Goal: Task Accomplishment & Management: Complete application form

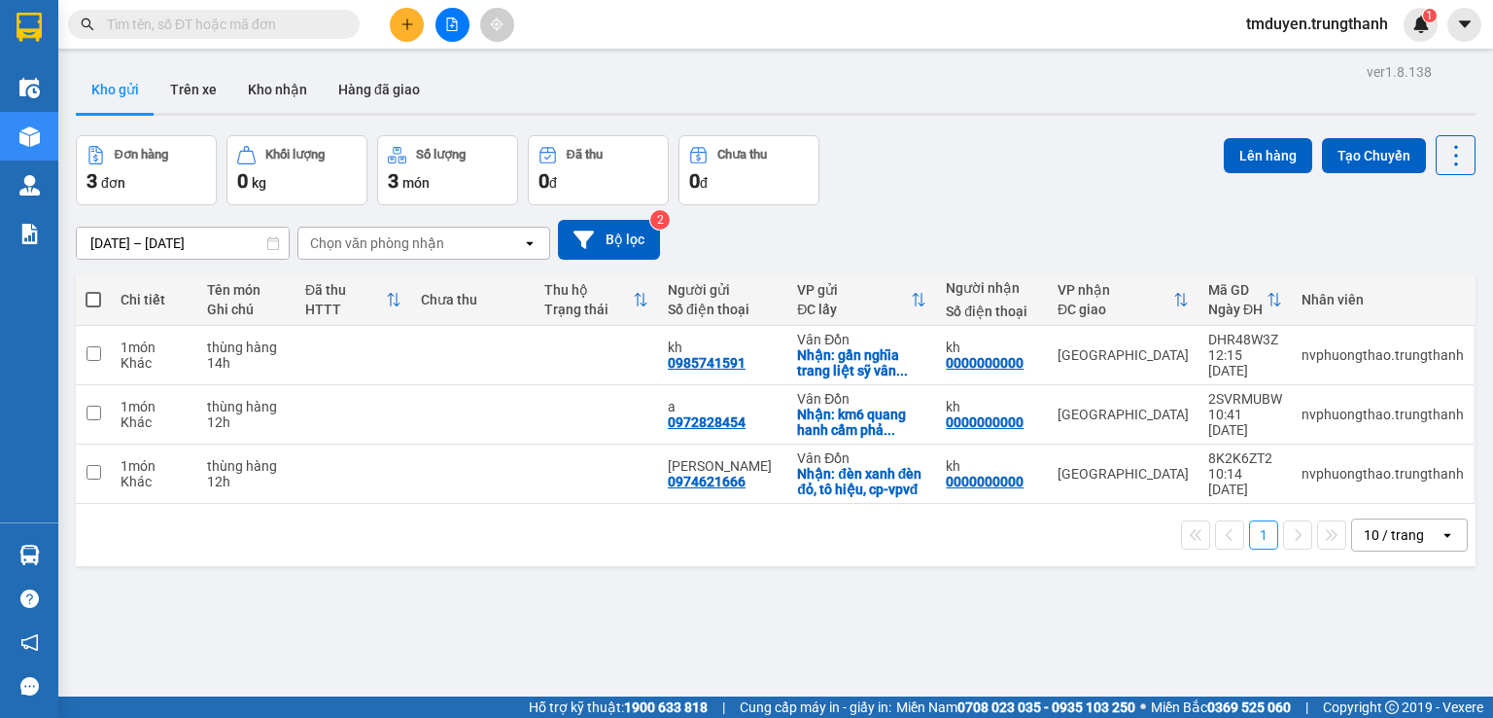
click at [159, 28] on input "text" at bounding box center [221, 24] width 229 height 21
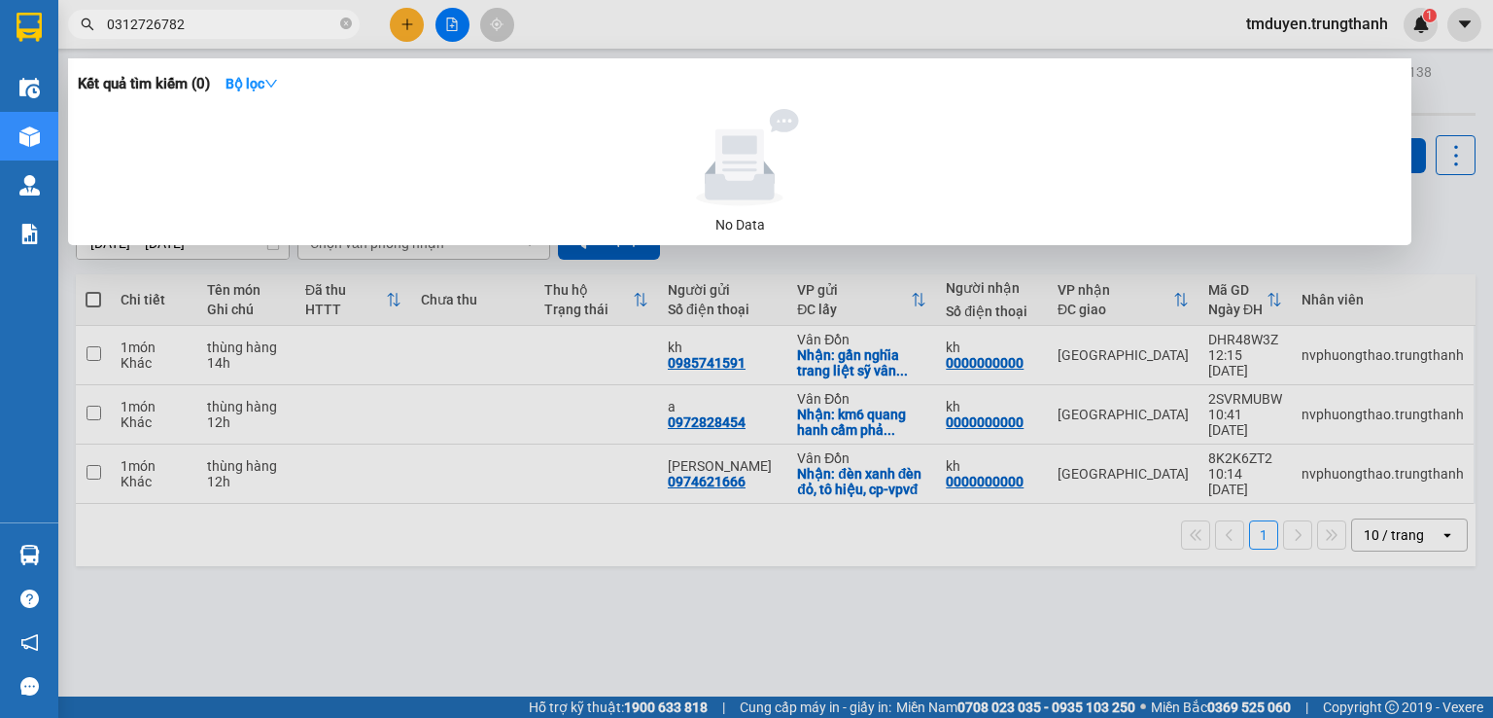
drag, startPoint x: 195, startPoint y: 18, endPoint x: 66, endPoint y: 18, distance: 129.3
click at [66, 18] on div "0312726782" at bounding box center [189, 24] width 379 height 29
click at [109, 25] on input "0312726782" at bounding box center [221, 24] width 229 height 21
click at [121, 25] on input "0312726782" at bounding box center [221, 24] width 229 height 21
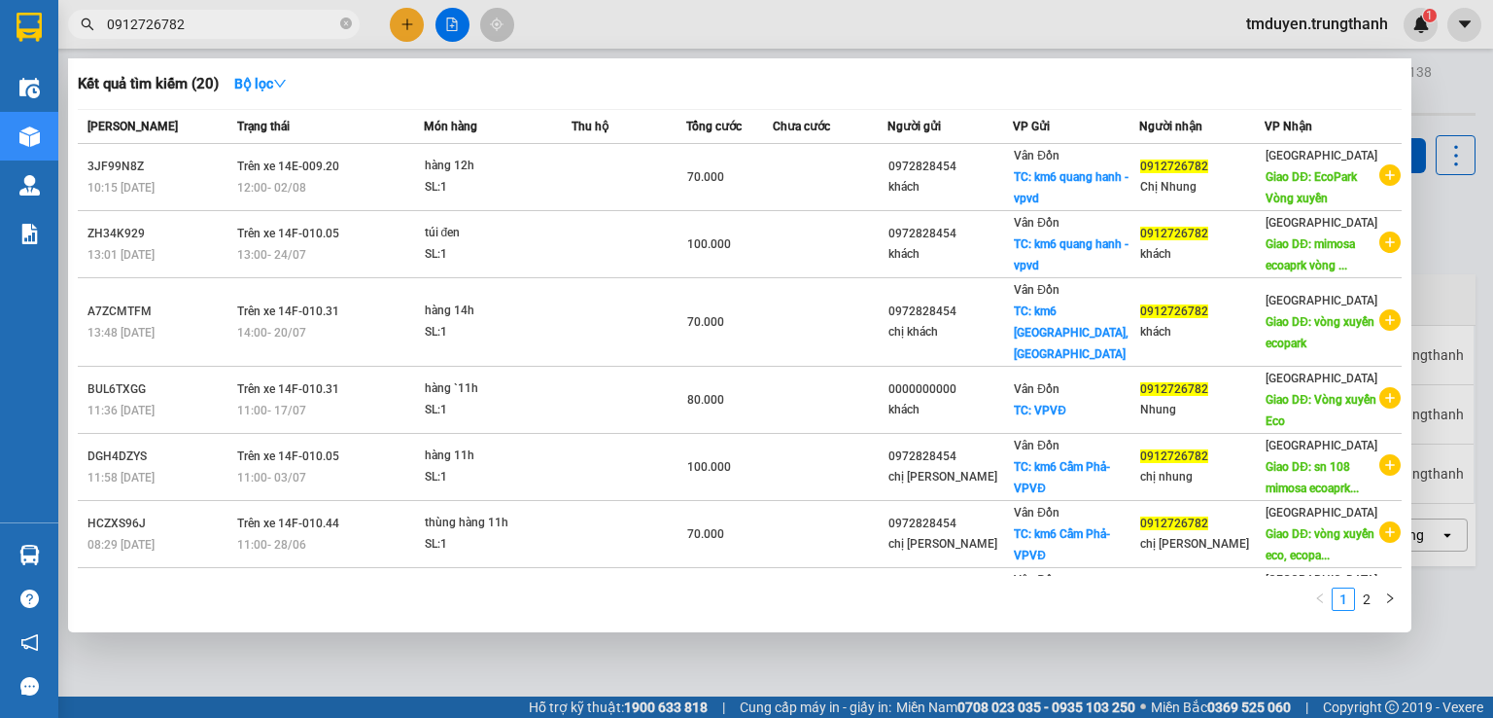
click at [284, 29] on input "0912726782" at bounding box center [221, 24] width 229 height 21
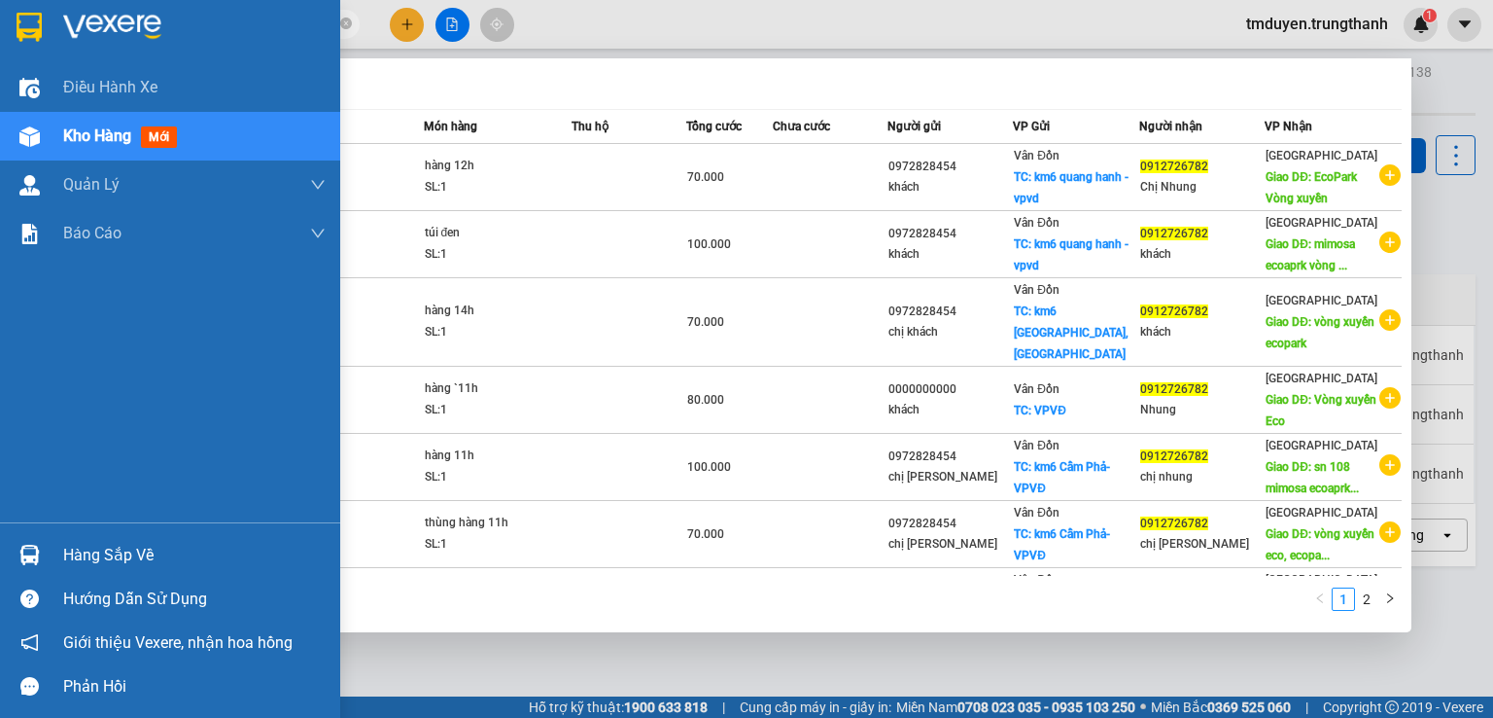
click at [0, 25] on section "Kết quả tìm kiếm ( 20 ) Bộ lọc Mã ĐH Trạng thái Món hàng Thu hộ Tổng cước Chưa …" at bounding box center [746, 359] width 1493 height 718
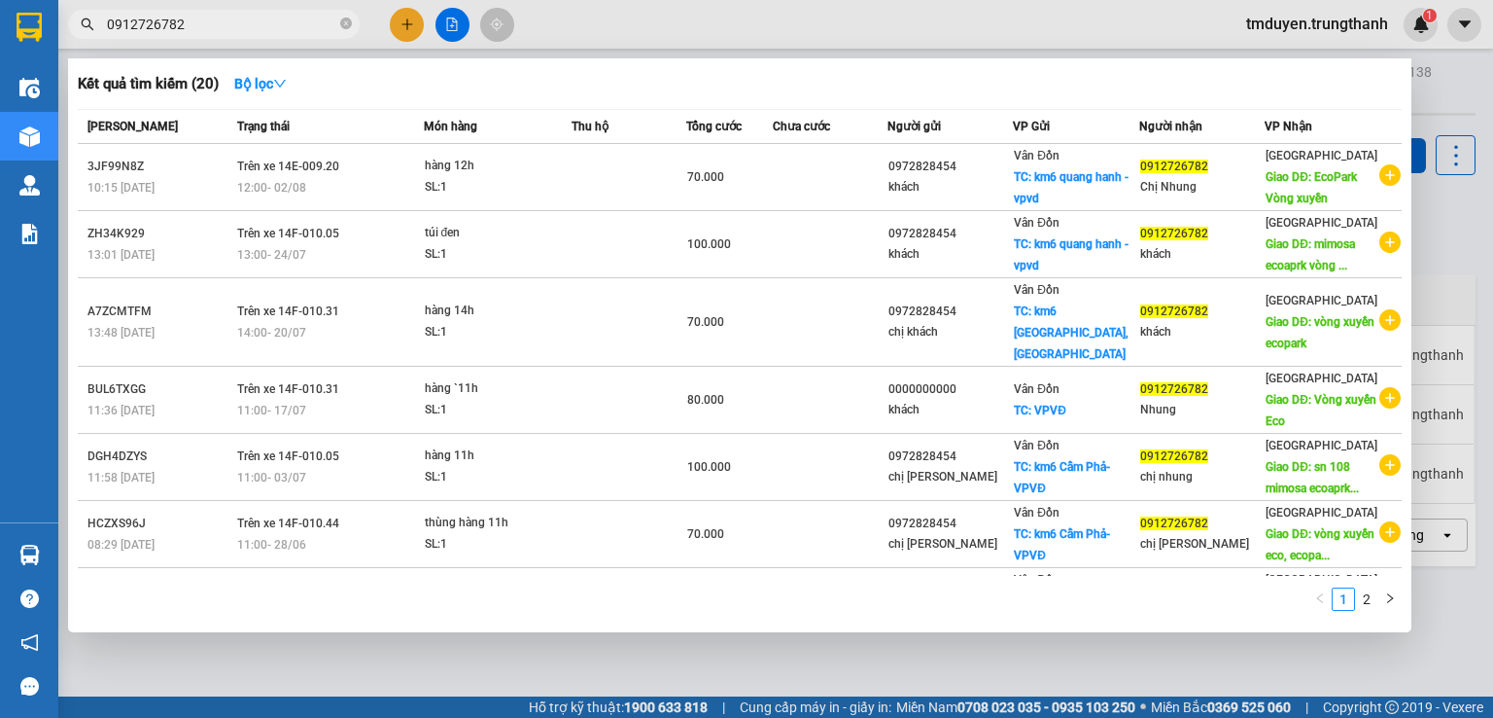
type input "0912726782"
click at [1124, 22] on div at bounding box center [746, 359] width 1493 height 718
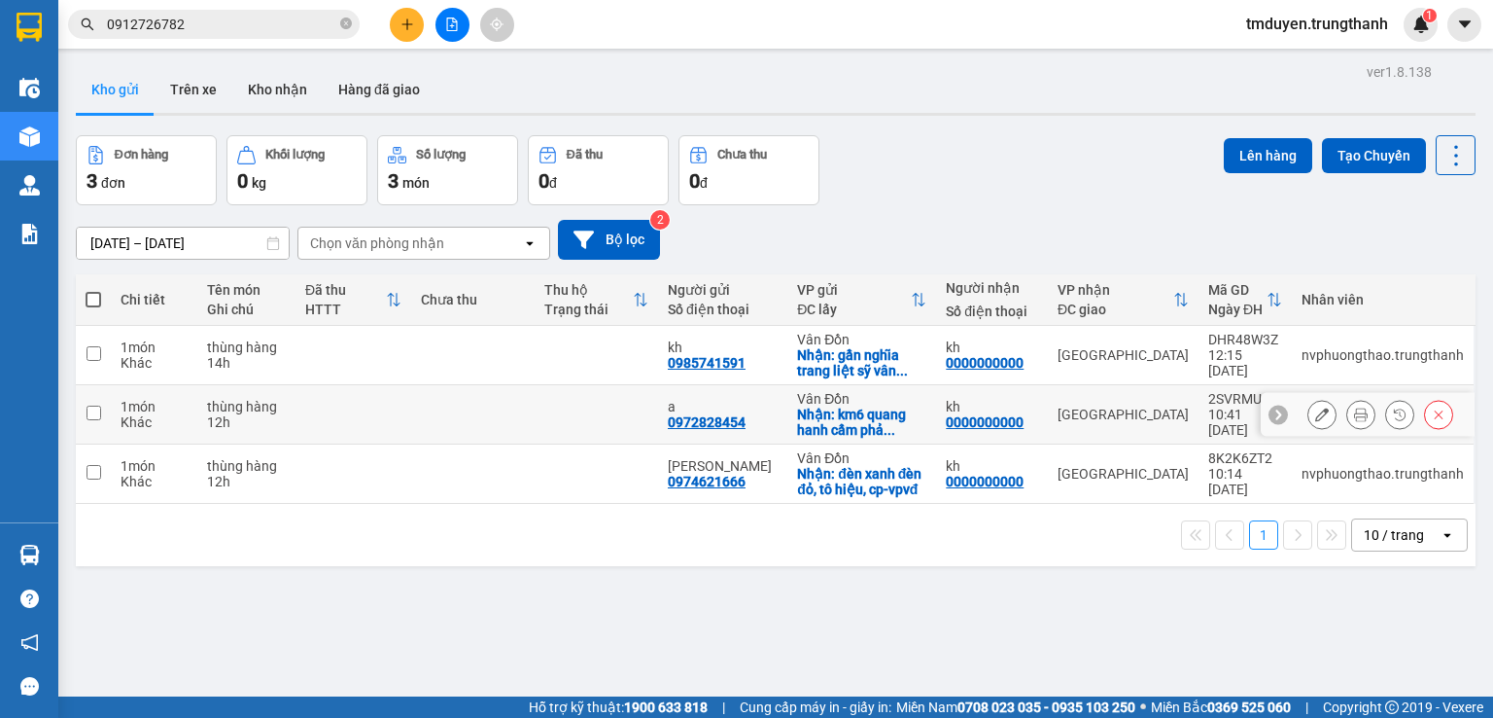
click at [1315, 409] on button at bounding box center [1322, 415] width 27 height 34
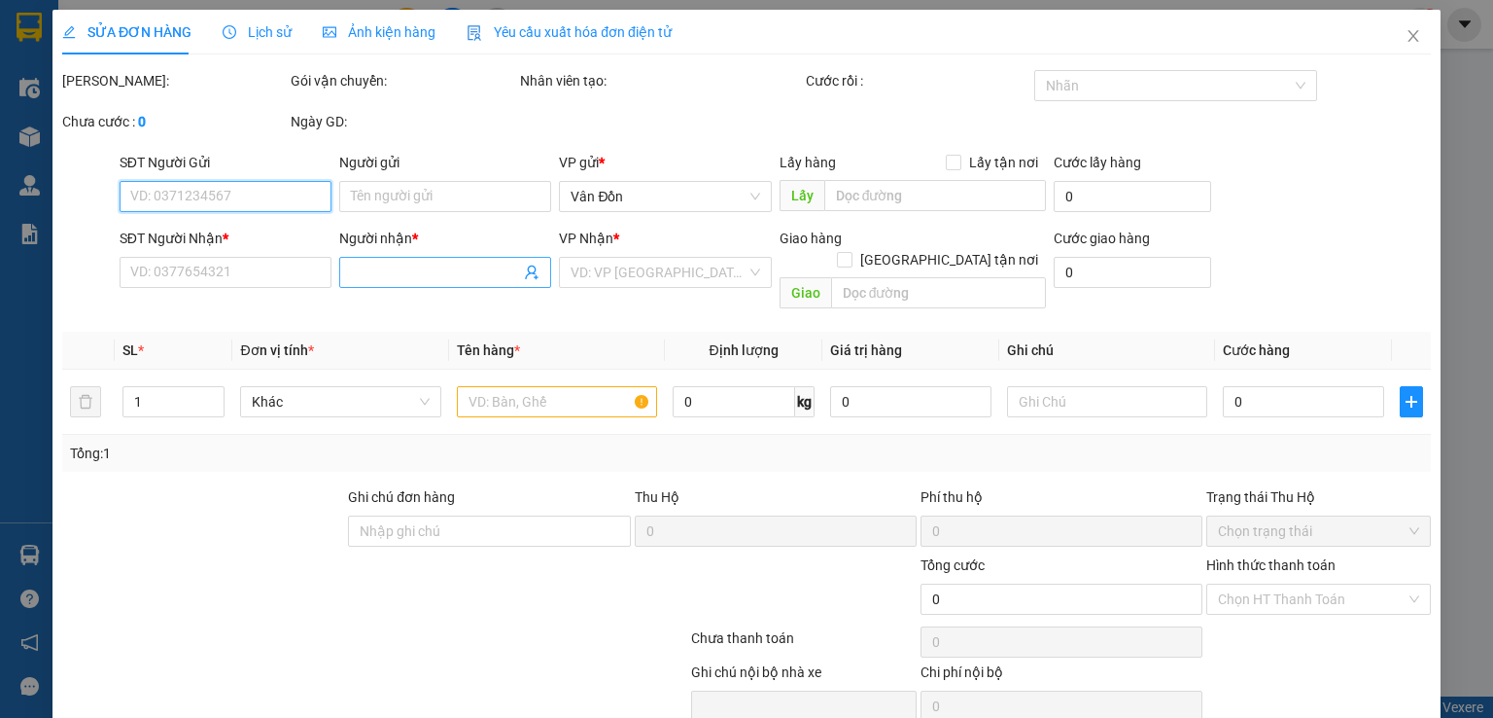
scroll to position [32, 0]
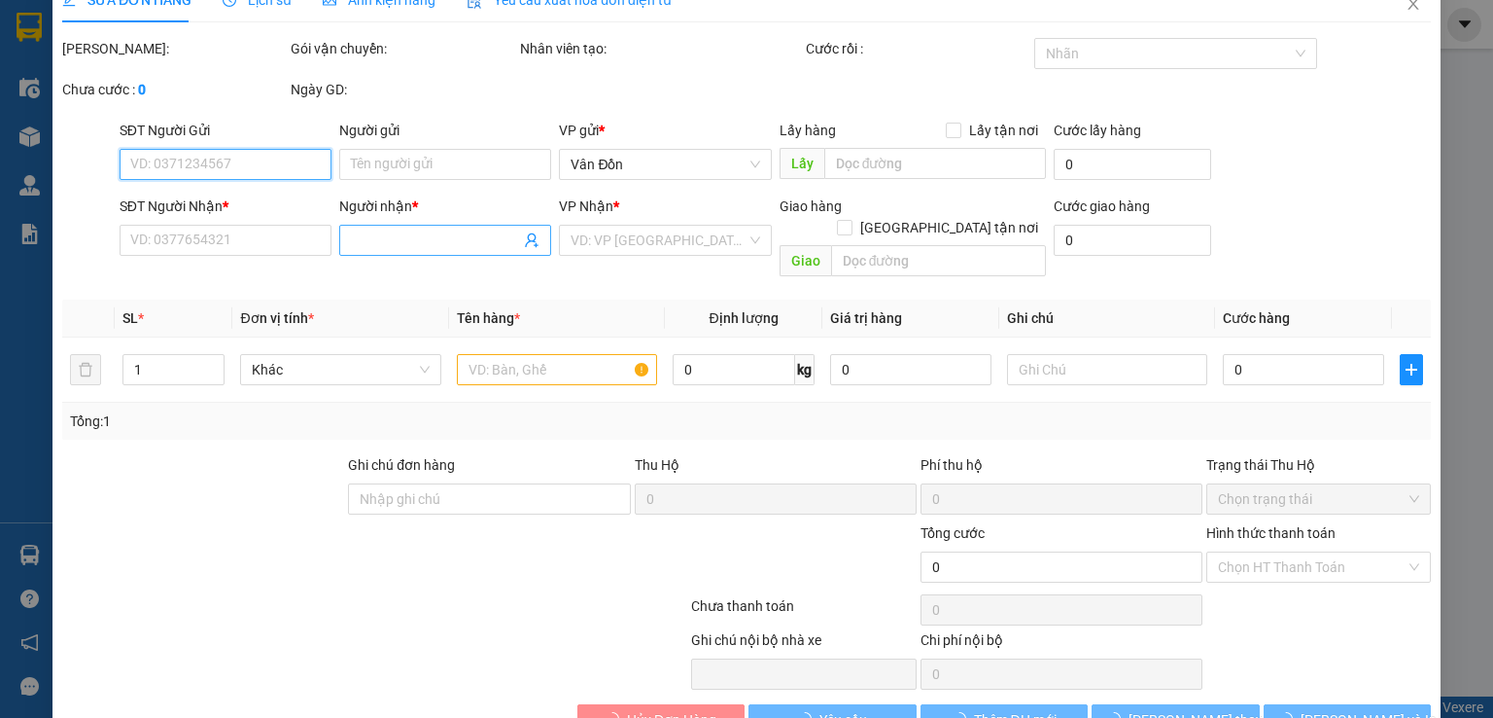
type input "0972828454"
type input "a"
checkbox input "true"
type input "km6 quang hanh cẩm phả -vpvd"
type input "0000000000"
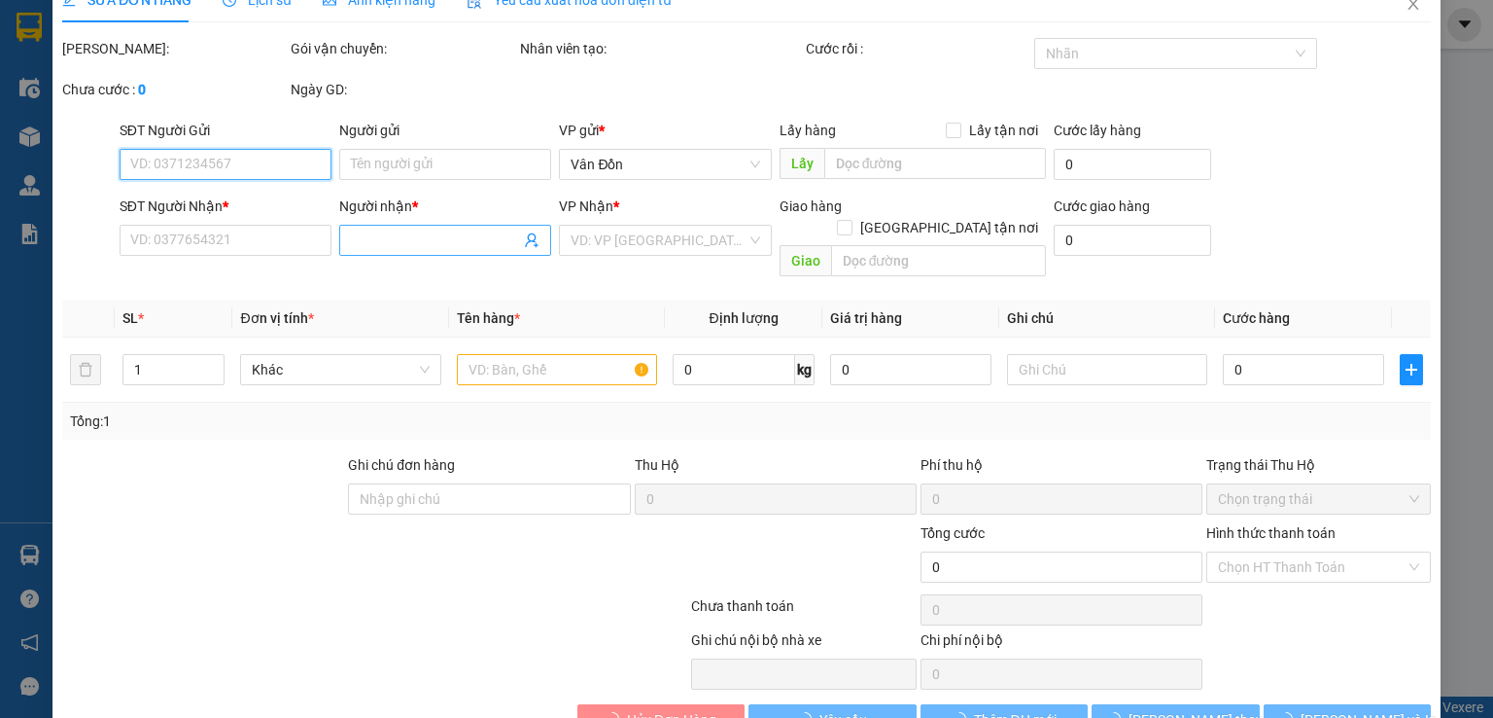
type input "kh"
type input "vòng xuyến eco [PERSON_NAME]"
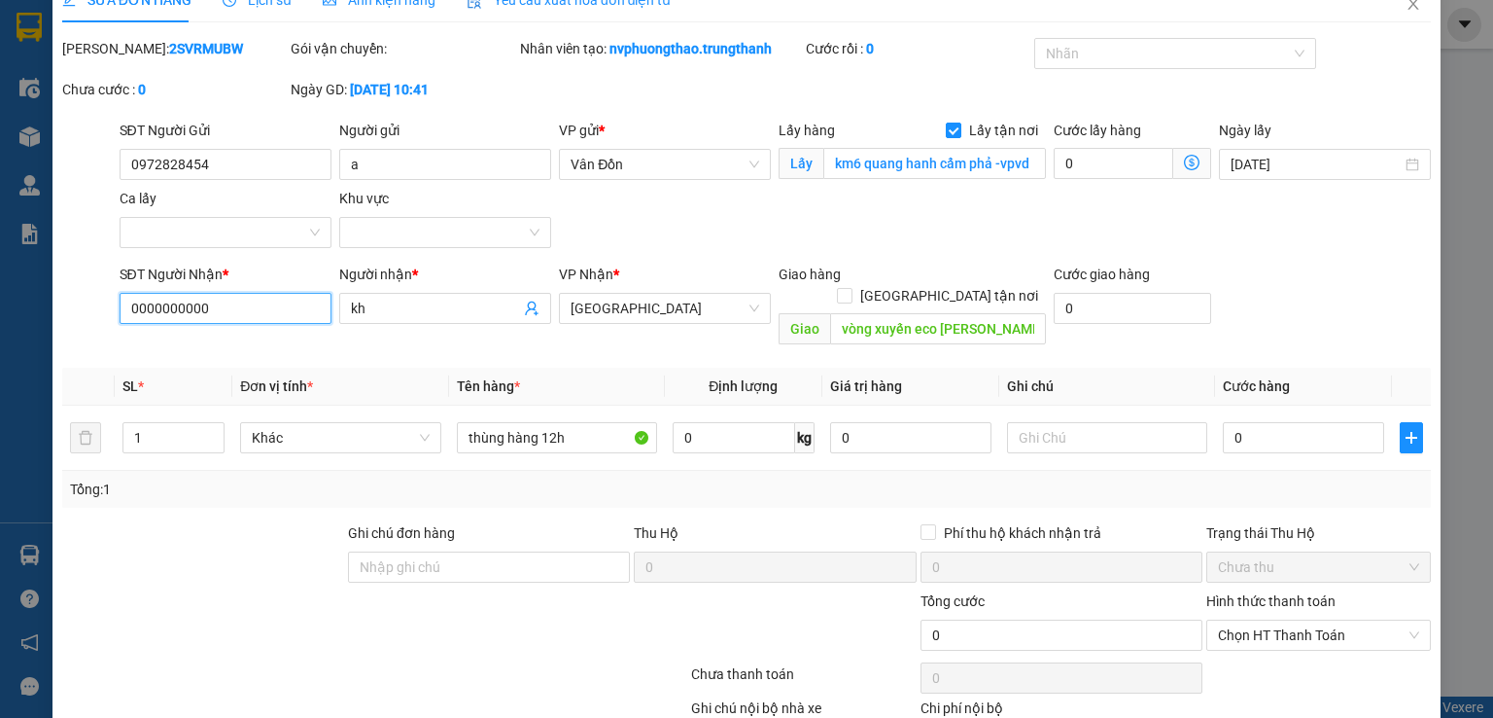
drag, startPoint x: 225, startPoint y: 310, endPoint x: 60, endPoint y: 310, distance: 164.3
click at [74, 310] on div "SĐT Người Nhận * 0000000000 0000000000 Người nhận * kh VP Nhận * [GEOGRAPHIC_DA…" at bounding box center [746, 307] width 1373 height 89
paste input "912726782"
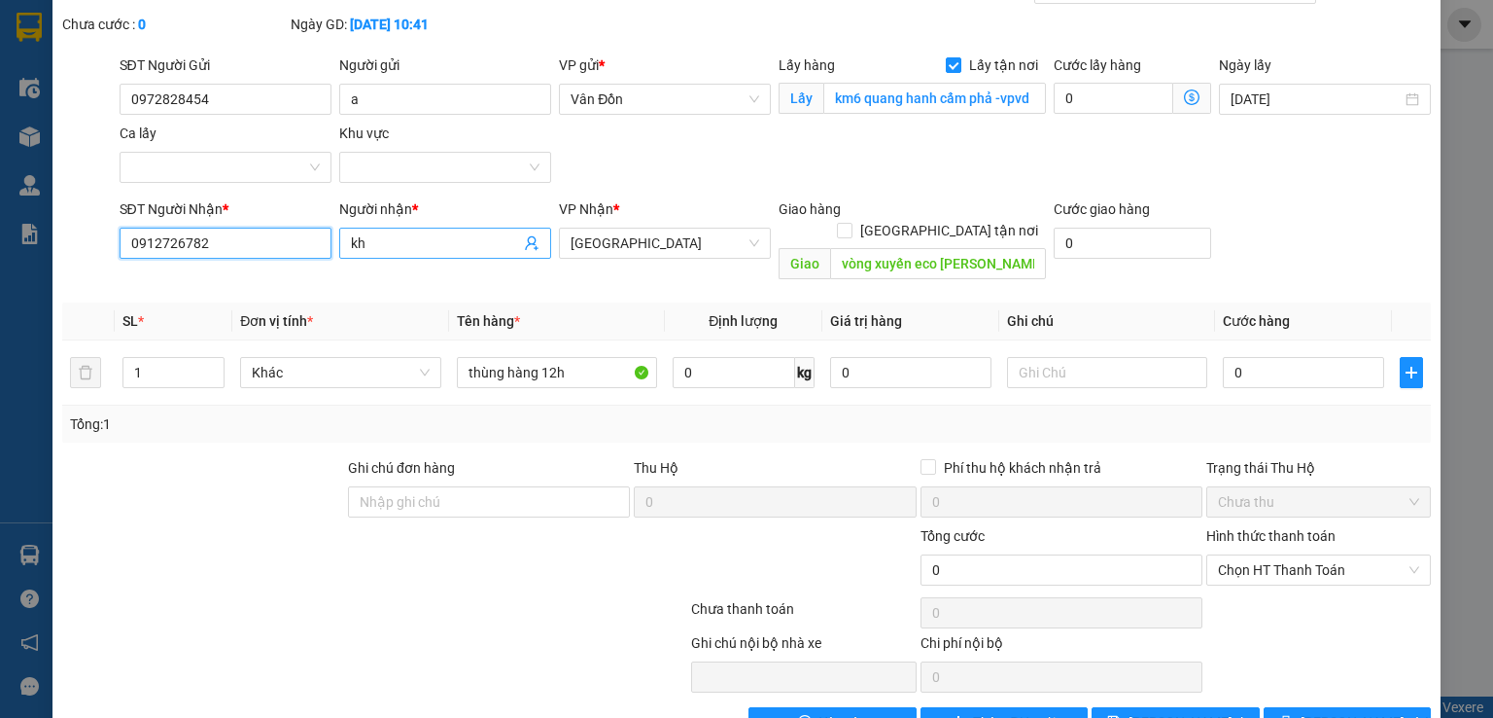
type input "0912726782"
click at [386, 242] on input "kh" at bounding box center [435, 242] width 169 height 21
type input "k"
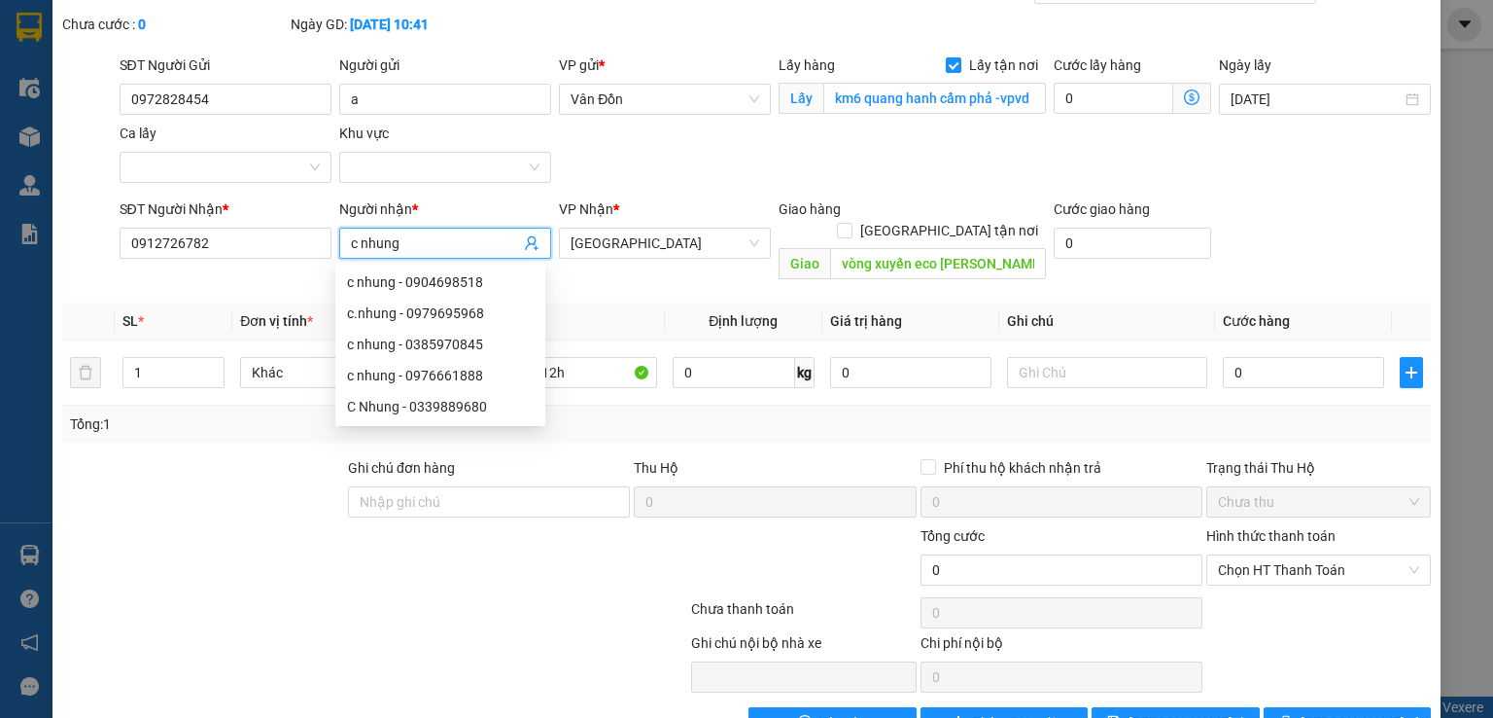
type input "c nhung"
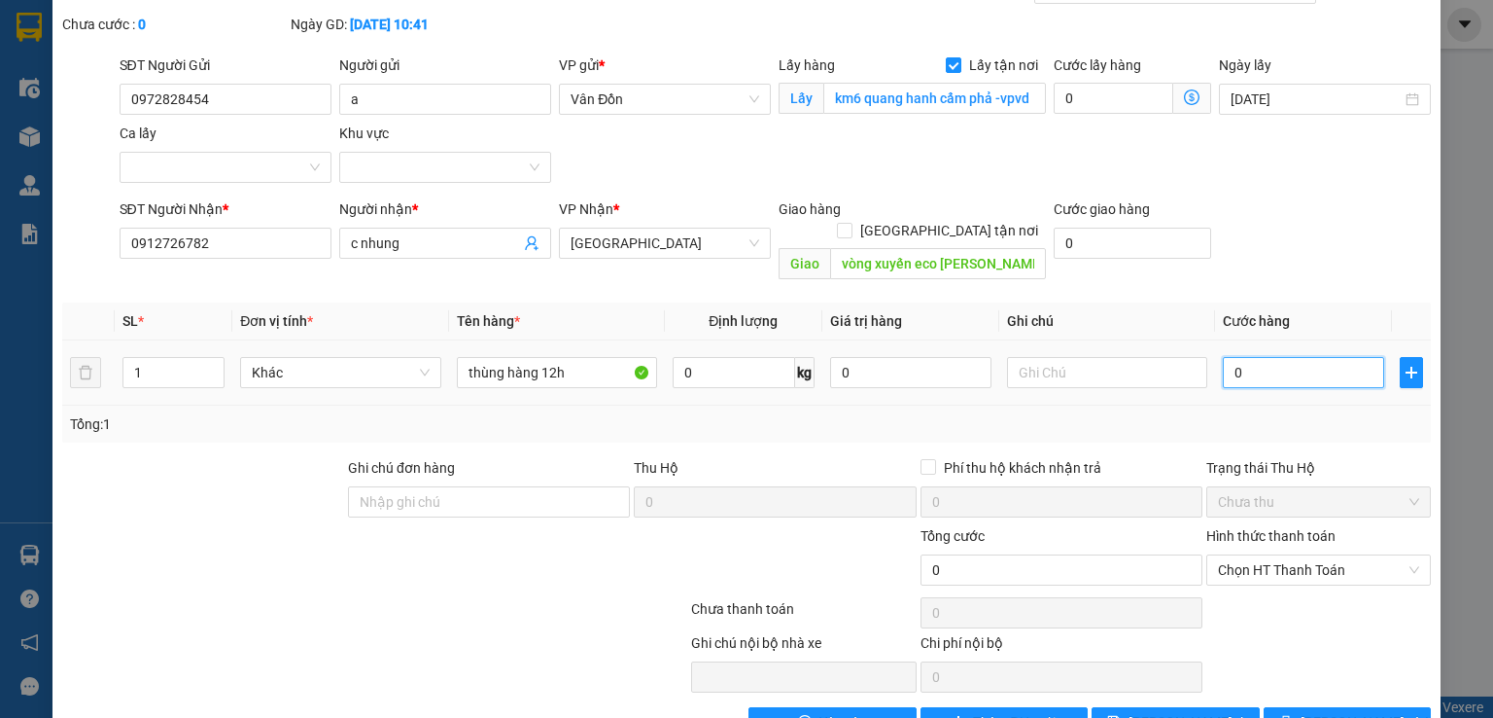
click at [1237, 357] on input "0" at bounding box center [1303, 372] width 161 height 31
type input "5"
type input "0"
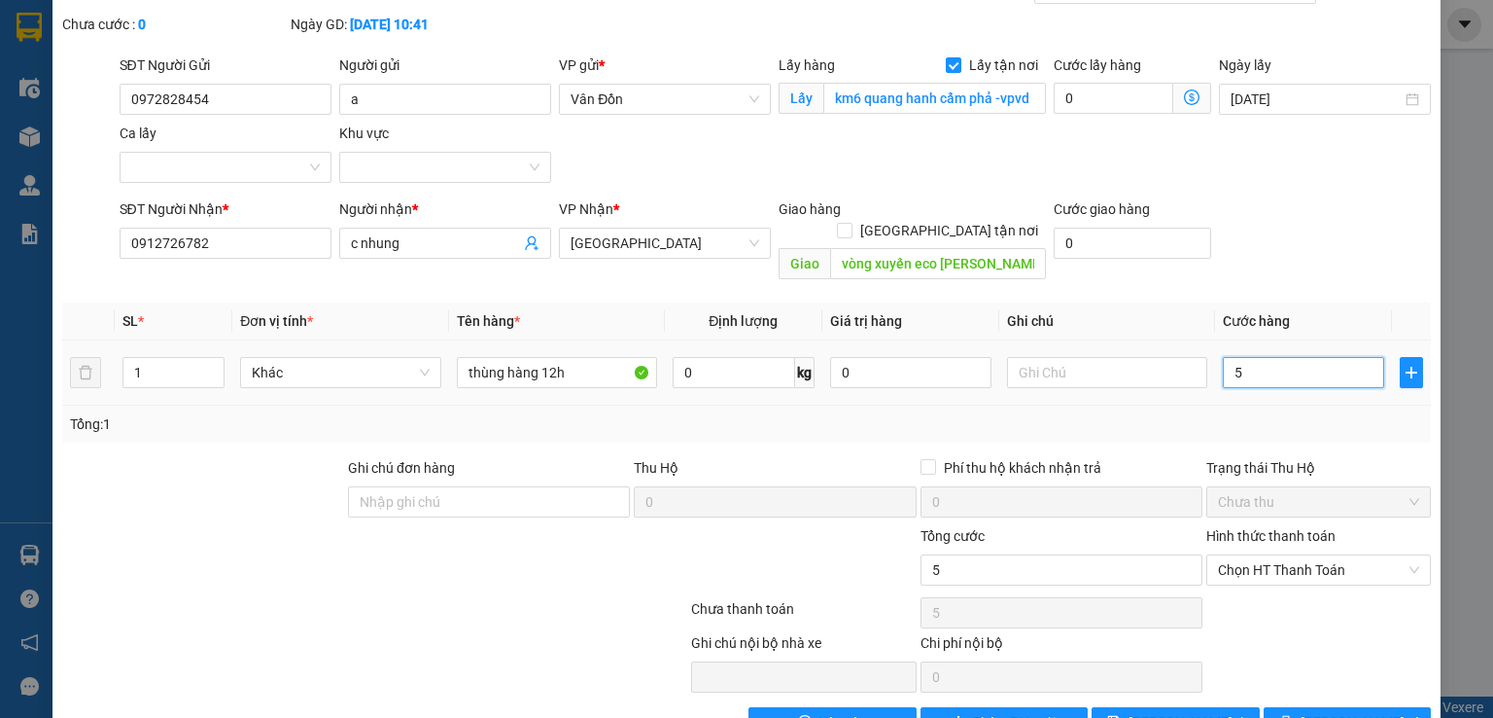
type input "0"
type input "8"
type input "08"
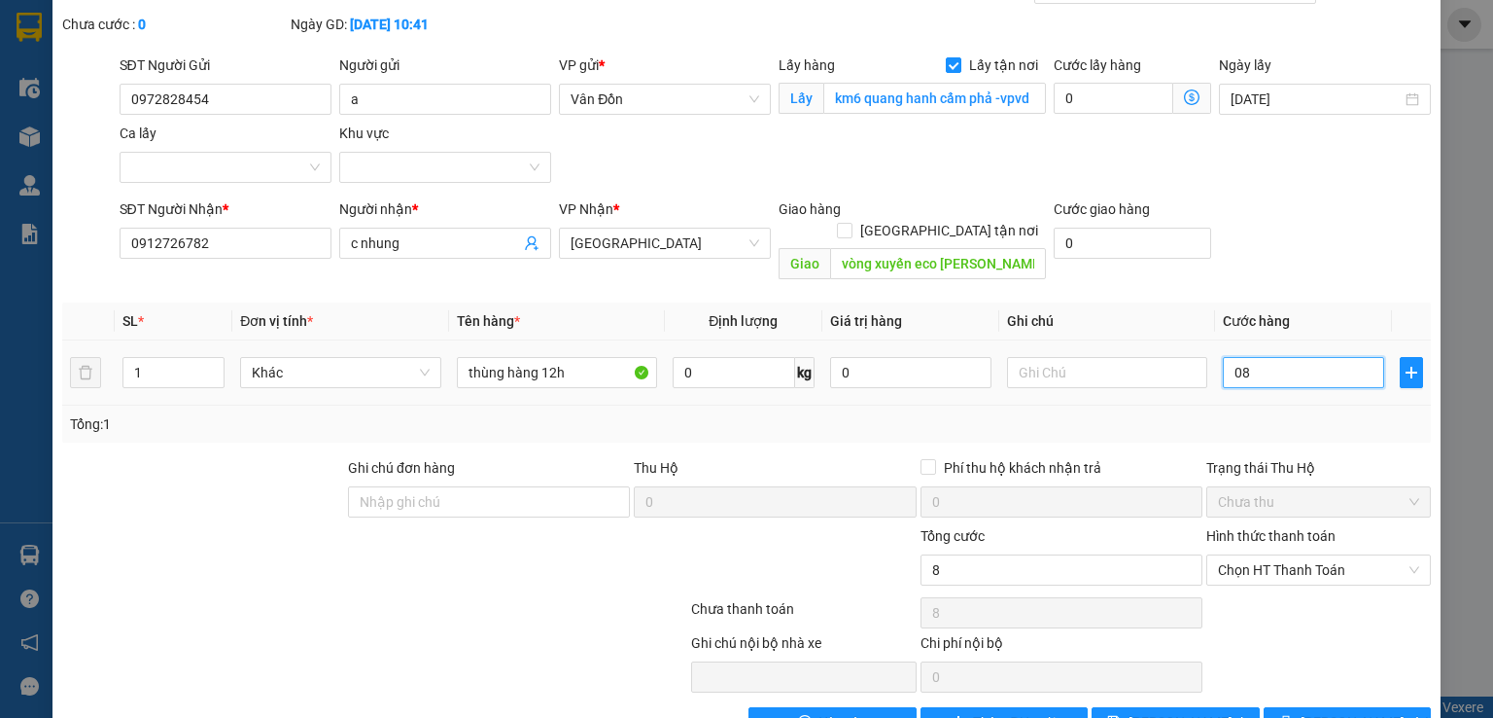
type input "80"
type input "080"
type input "8"
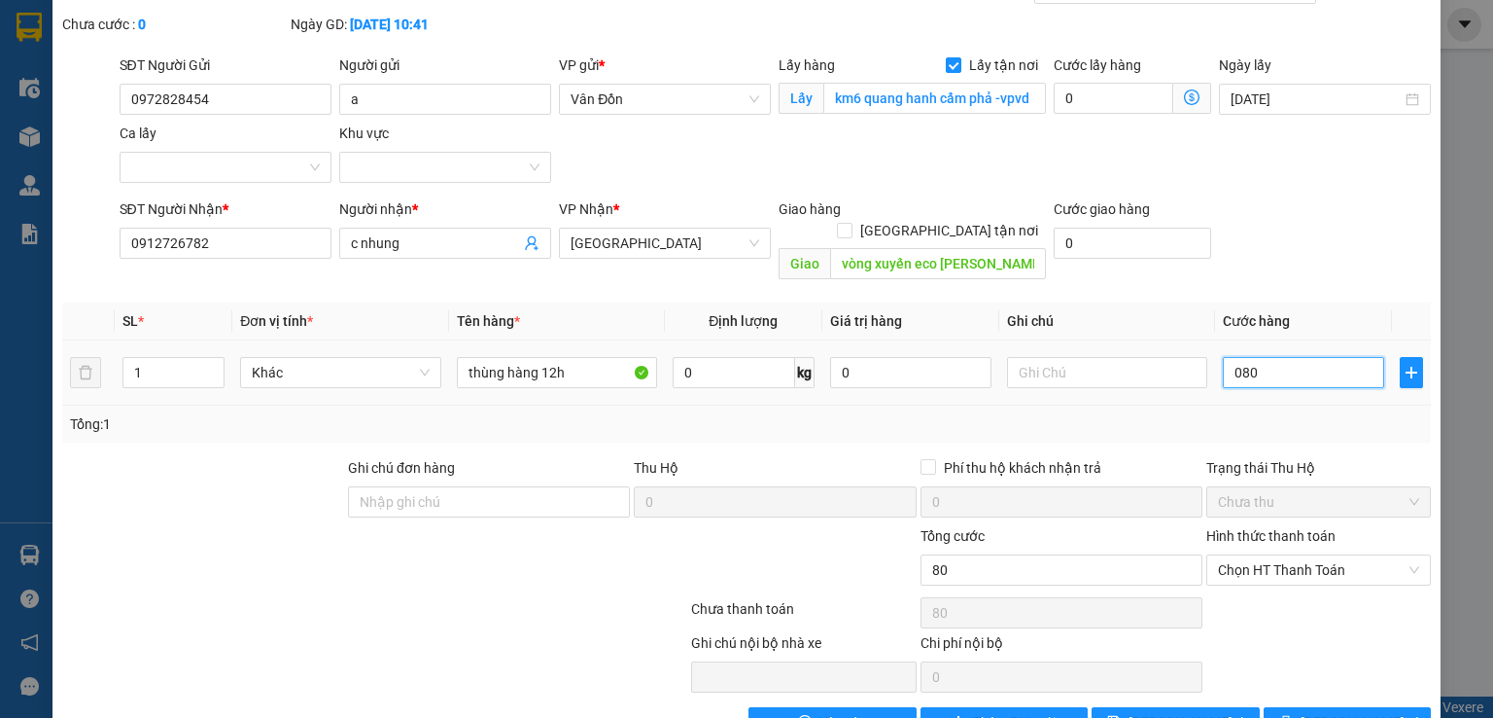
type input "08"
type input "0"
drag, startPoint x: 1273, startPoint y: 357, endPoint x: 1190, endPoint y: 357, distance: 82.6
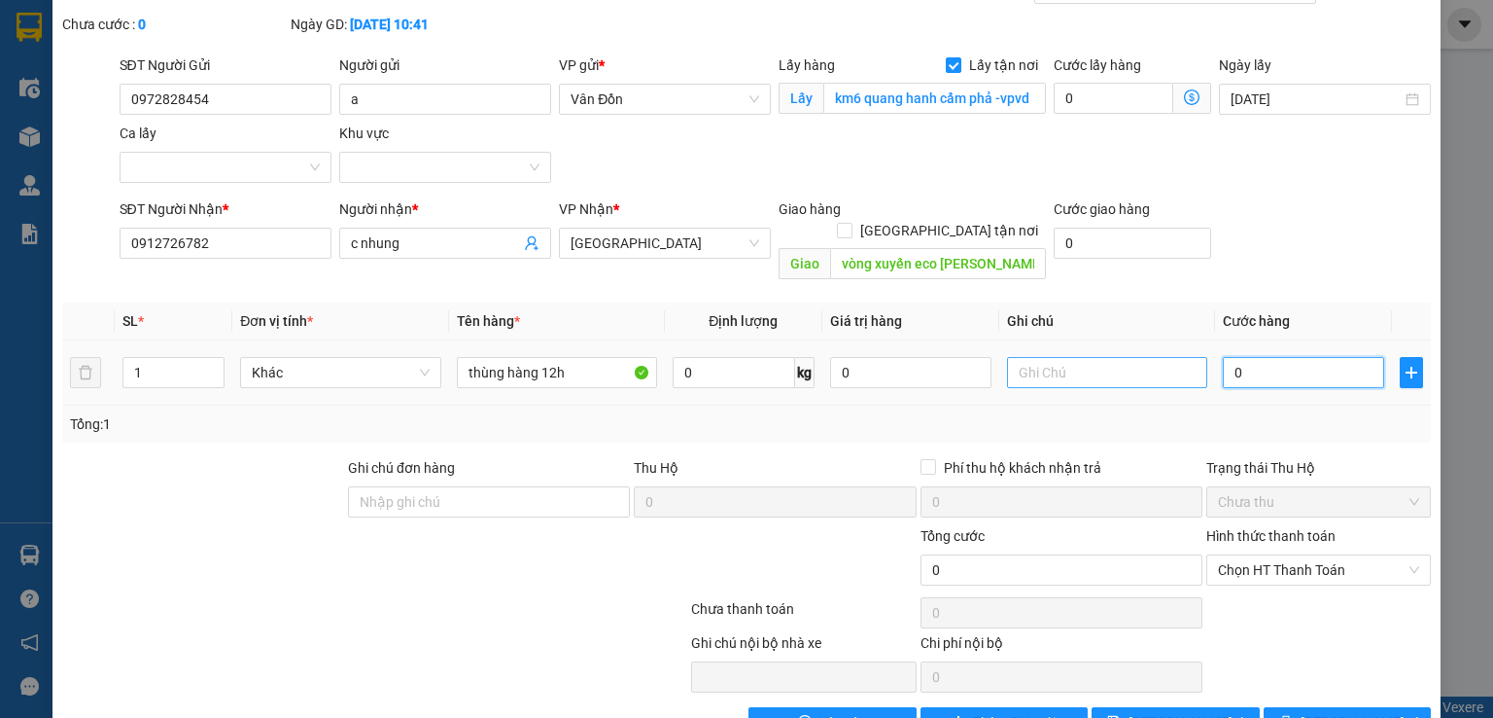
click at [1215, 357] on td "0" at bounding box center [1303, 372] width 177 height 65
type input "8"
type input "80"
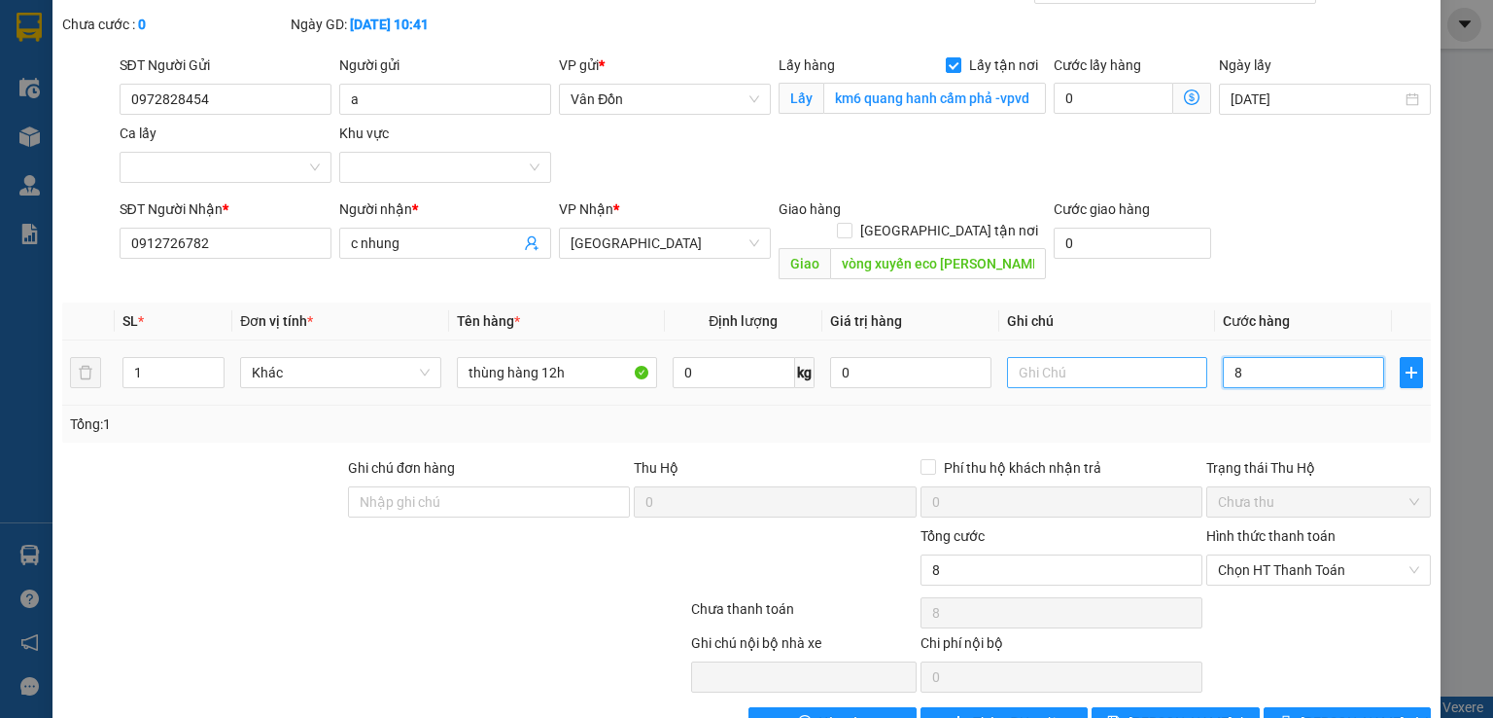
type input "80"
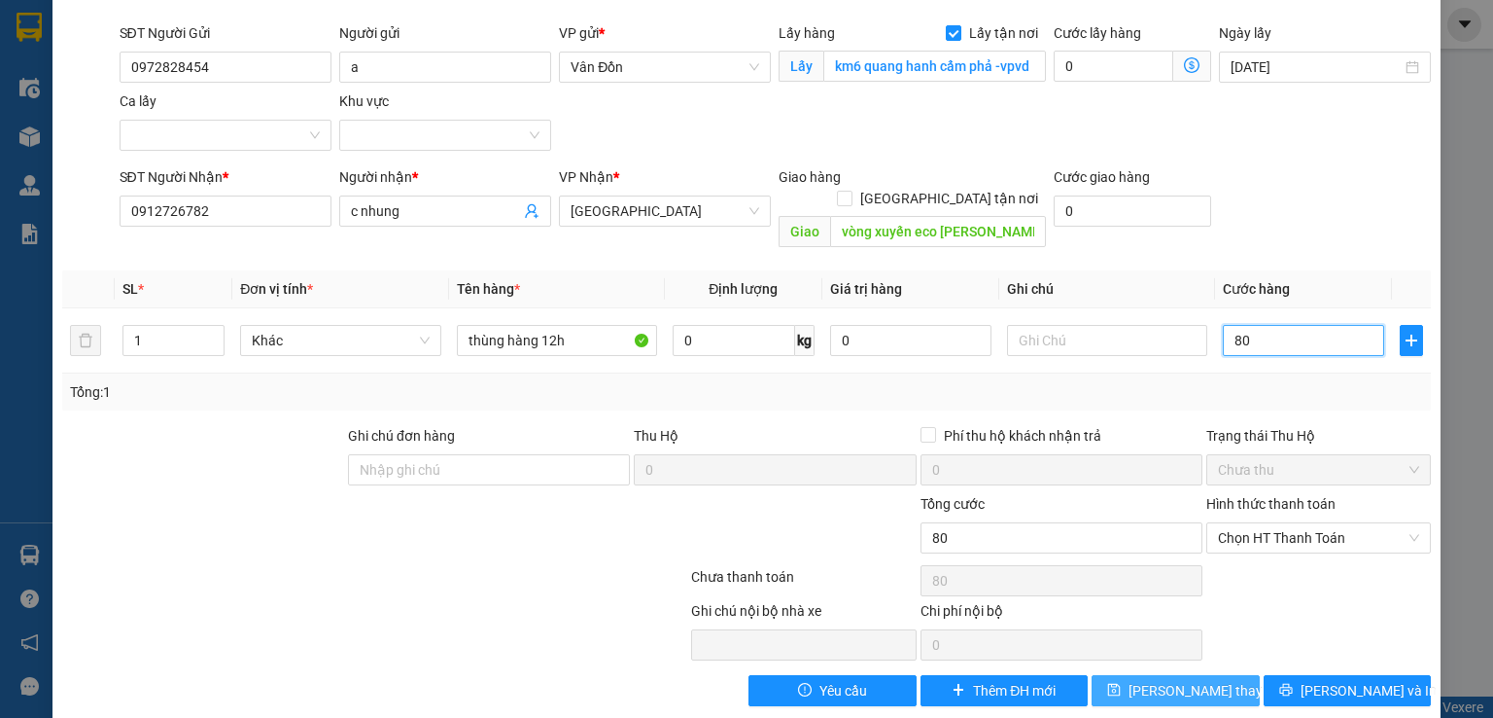
type input "80"
type input "80.000"
click at [1168, 680] on span "[PERSON_NAME] thay đổi" at bounding box center [1207, 690] width 156 height 21
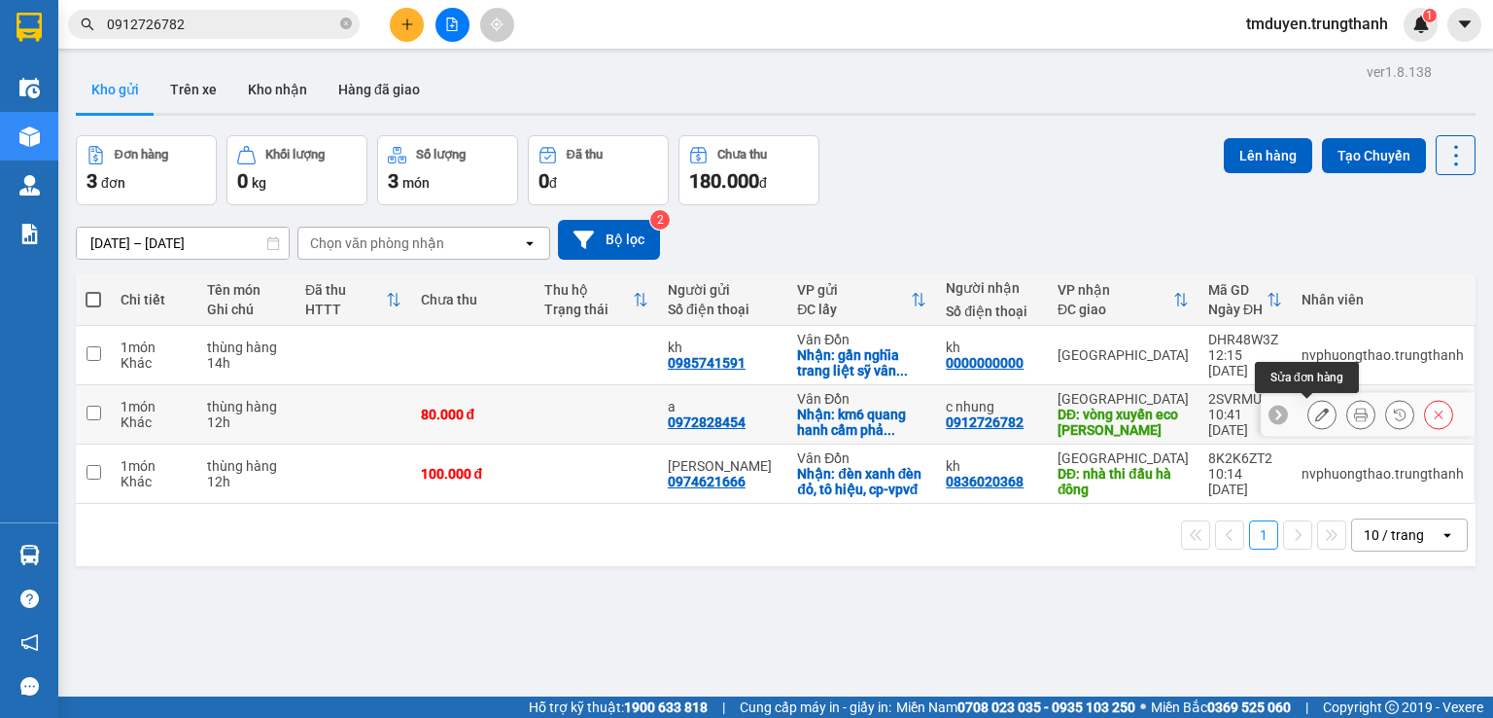
click at [1316, 413] on icon at bounding box center [1323, 414] width 14 height 14
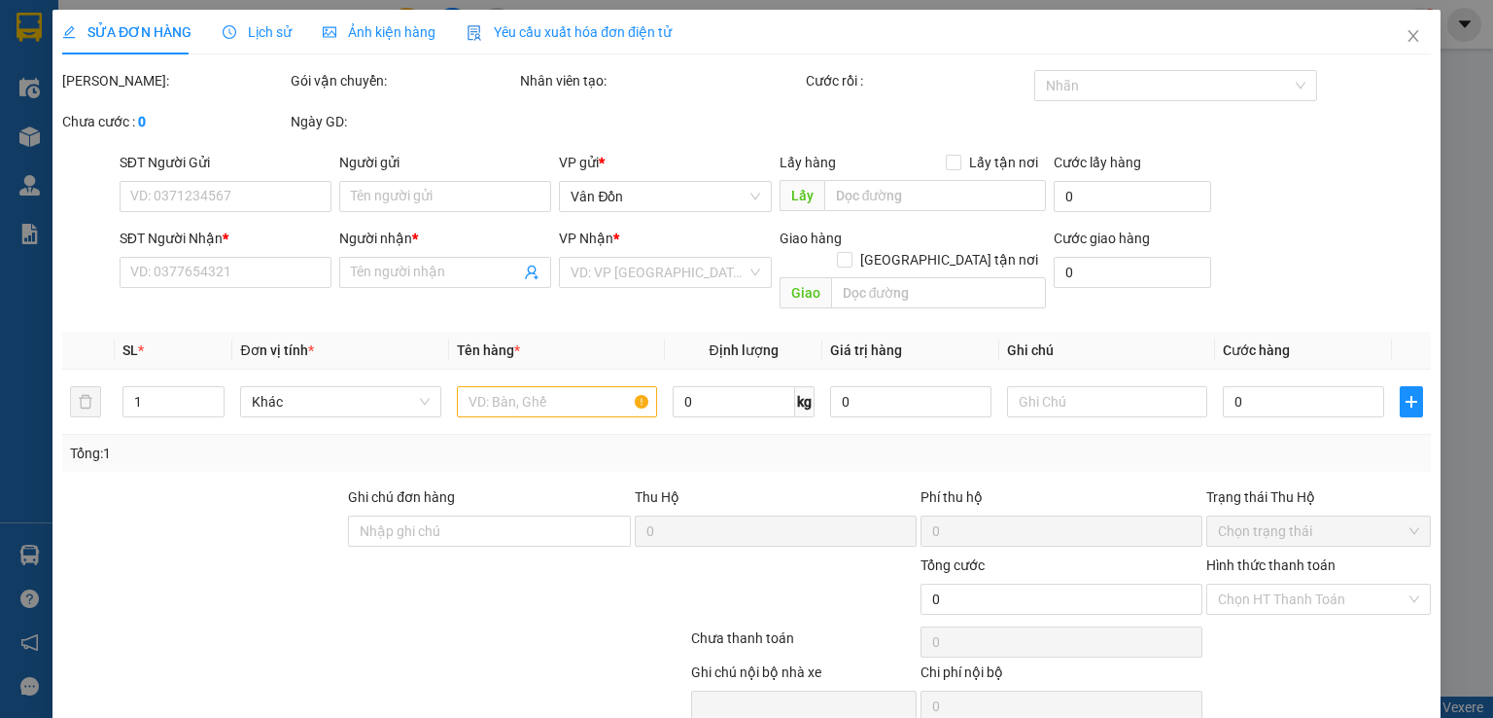
type input "0972828454"
type input "a"
checkbox input "true"
type input "km6 quang hanh cẩm phả -vpvd"
type input "0912726782"
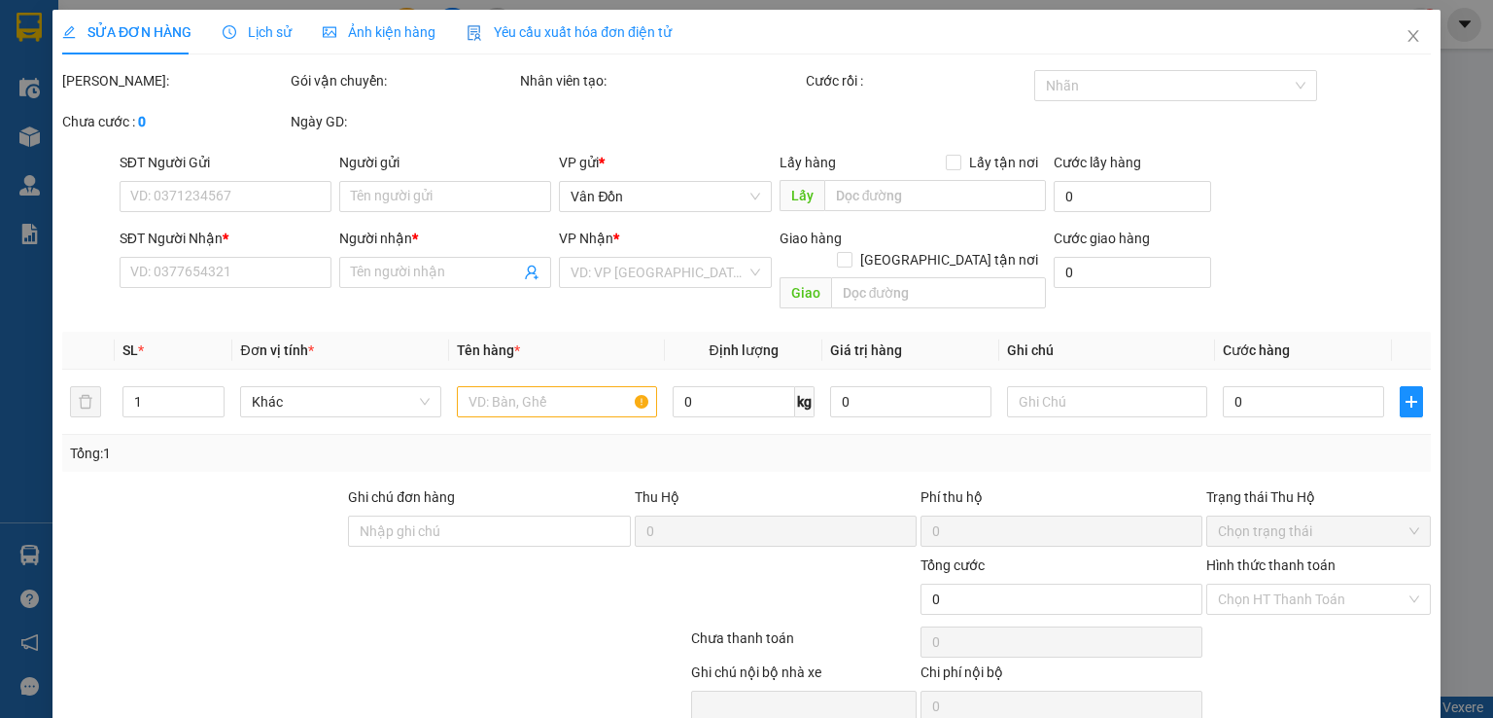
type input "c nhung"
type input "vòng xuyến eco [PERSON_NAME]"
type input "80.000"
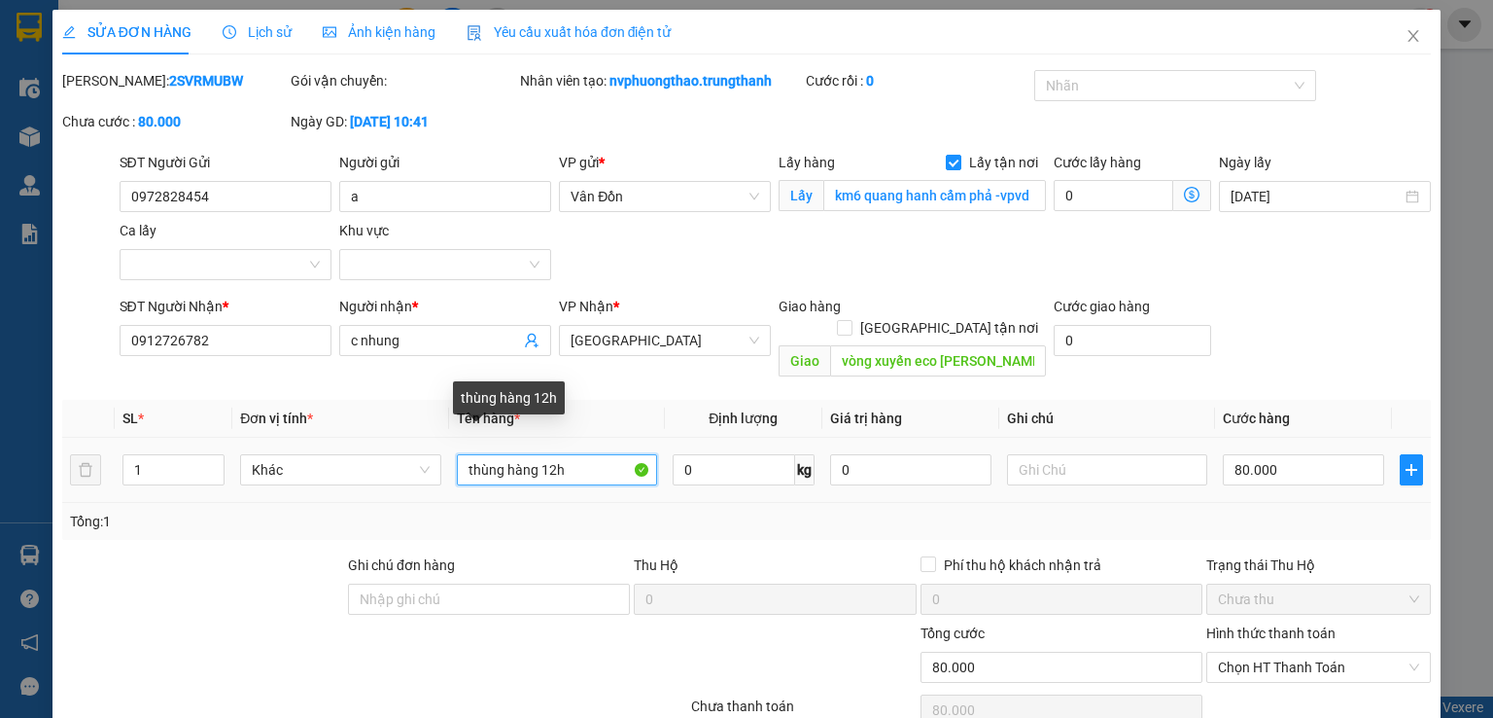
drag, startPoint x: 529, startPoint y: 444, endPoint x: 447, endPoint y: 442, distance: 81.7
click at [449, 442] on td "thùng hàng 12h" at bounding box center [557, 470] width 216 height 65
drag, startPoint x: 533, startPoint y: 450, endPoint x: 373, endPoint y: 449, distance: 159.5
click at [410, 450] on tr "1 Khác thùng hàng 12h 0 kg 0 80.000" at bounding box center [746, 470] width 1369 height 65
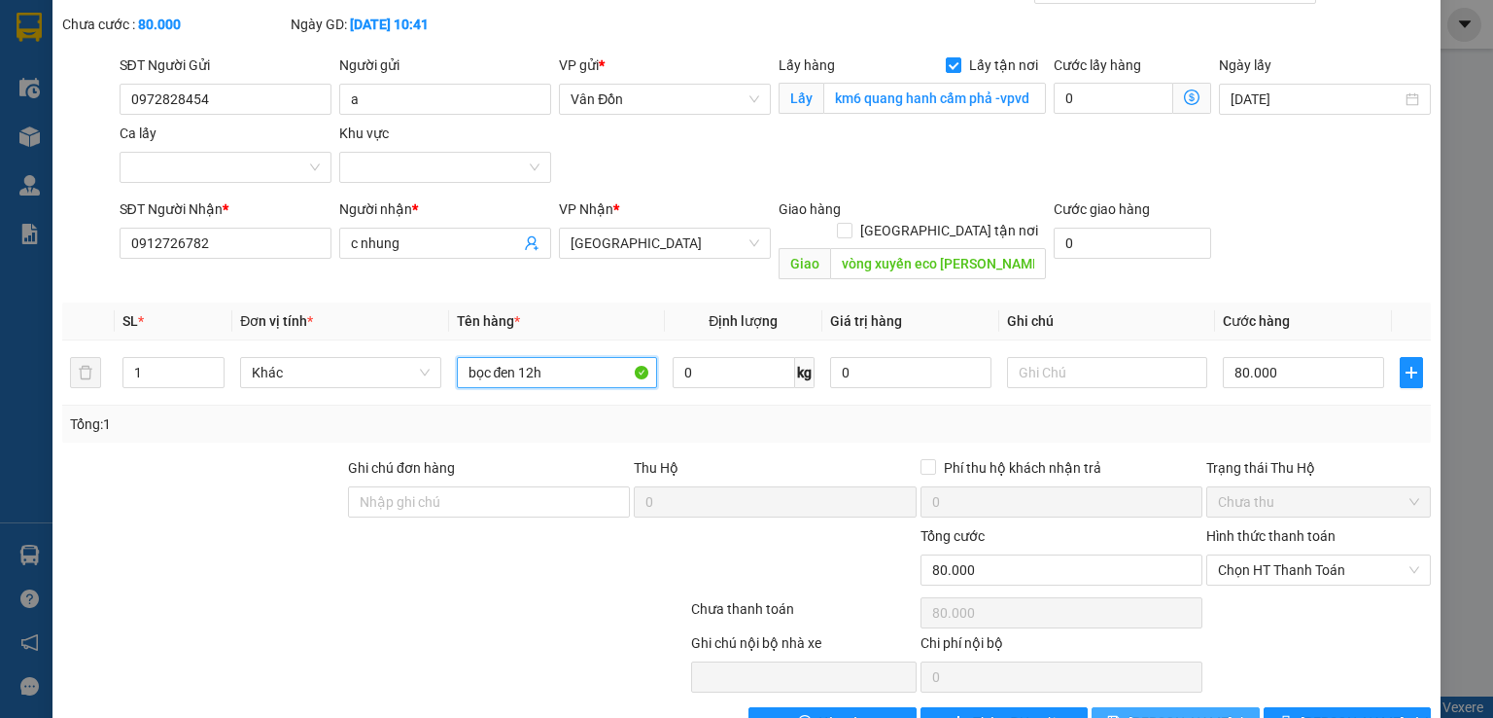
type input "bọc đen 12h"
click at [1176, 712] on span "[PERSON_NAME] thay đổi" at bounding box center [1207, 722] width 156 height 21
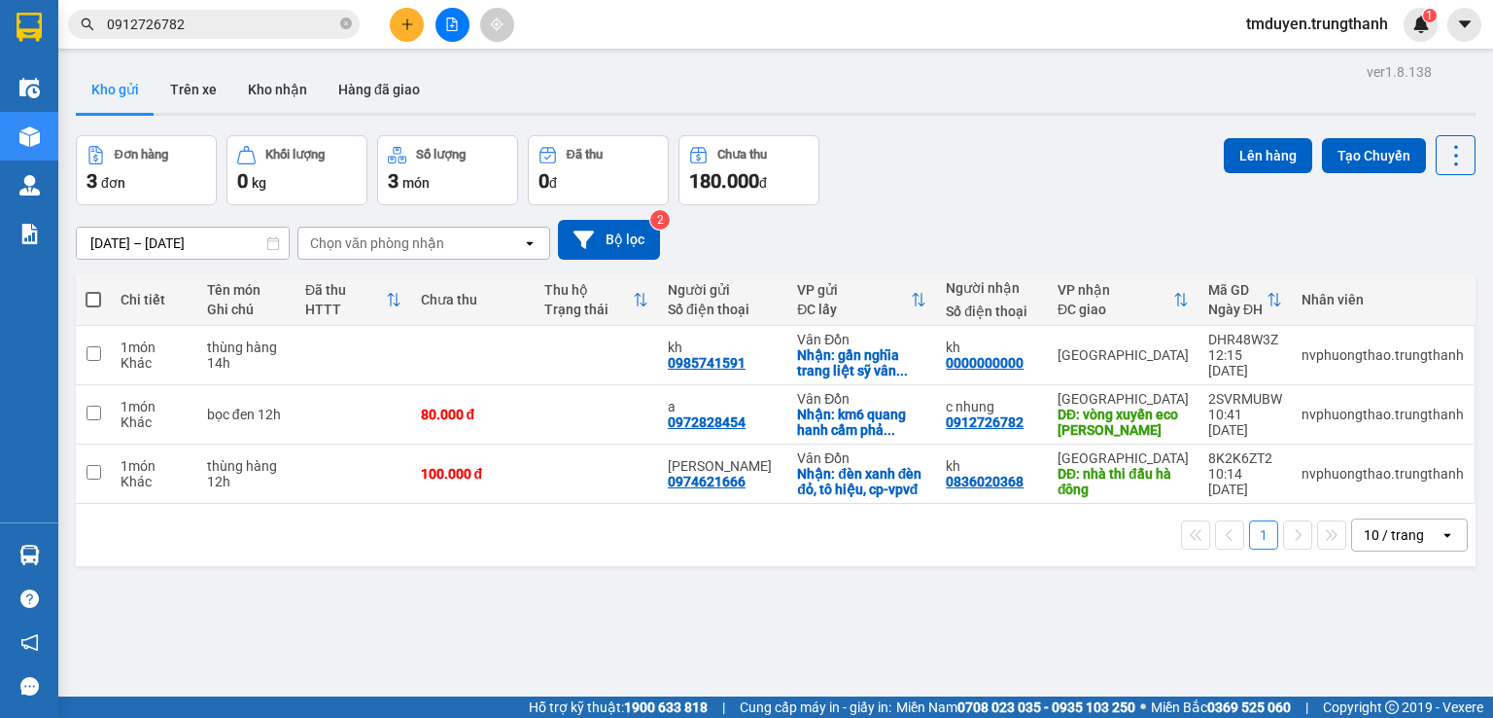
click at [405, 18] on icon "plus" at bounding box center [408, 25] width 14 height 14
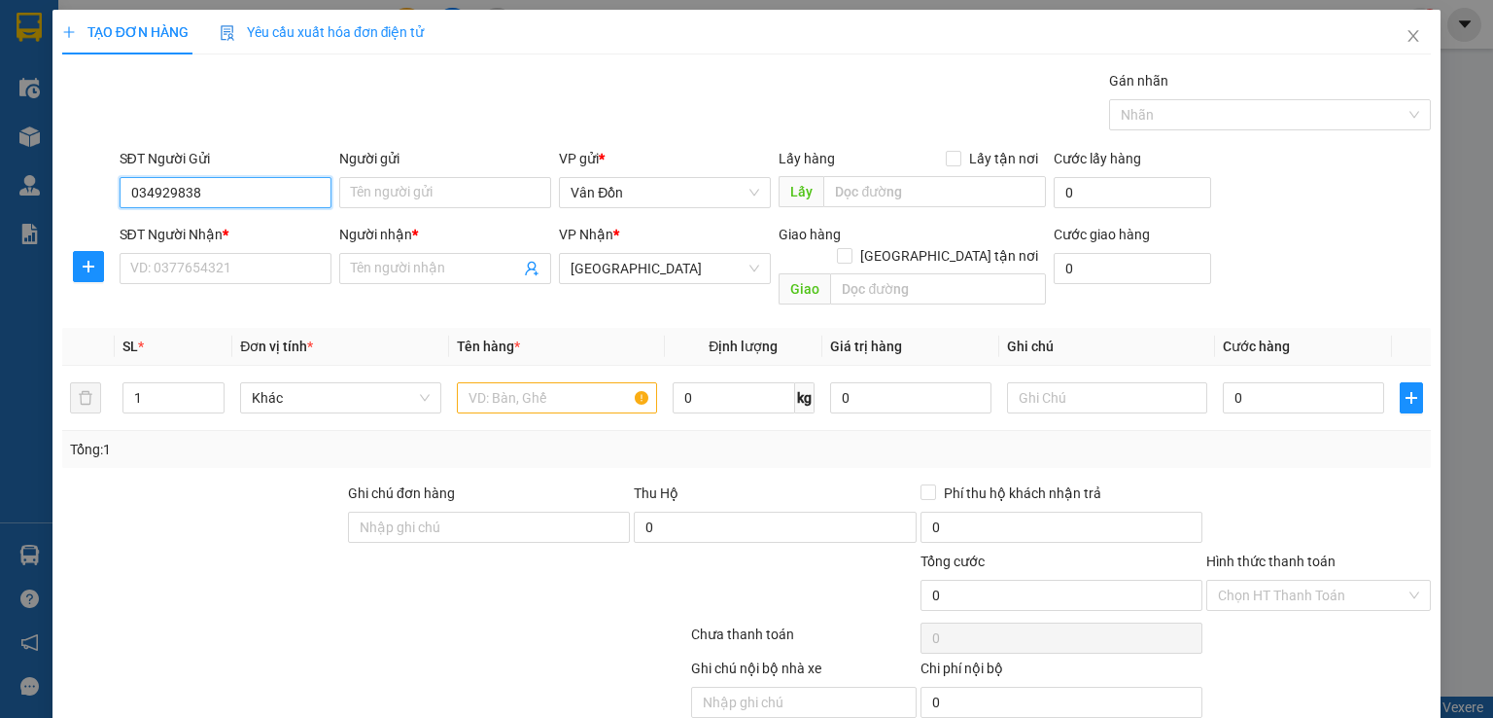
type input "0349298388"
click at [255, 228] on div "0349298388 - k rõ" at bounding box center [222, 230] width 187 height 21
type input "k rõ"
checkbox input "true"
type input "vpvđ"
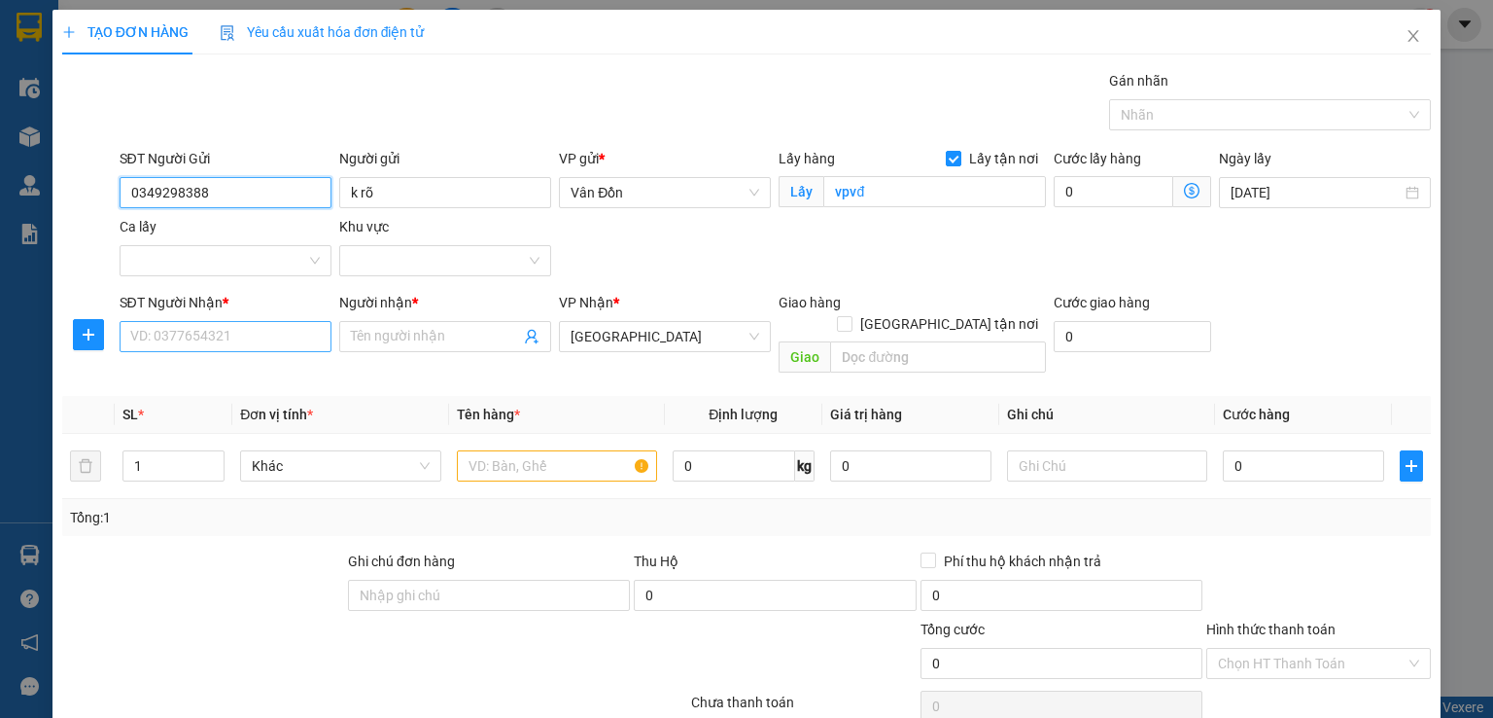
type input "0349298388"
click at [241, 324] on input "SĐT Người Nhận *" at bounding box center [226, 336] width 212 height 31
type input "0362433334"
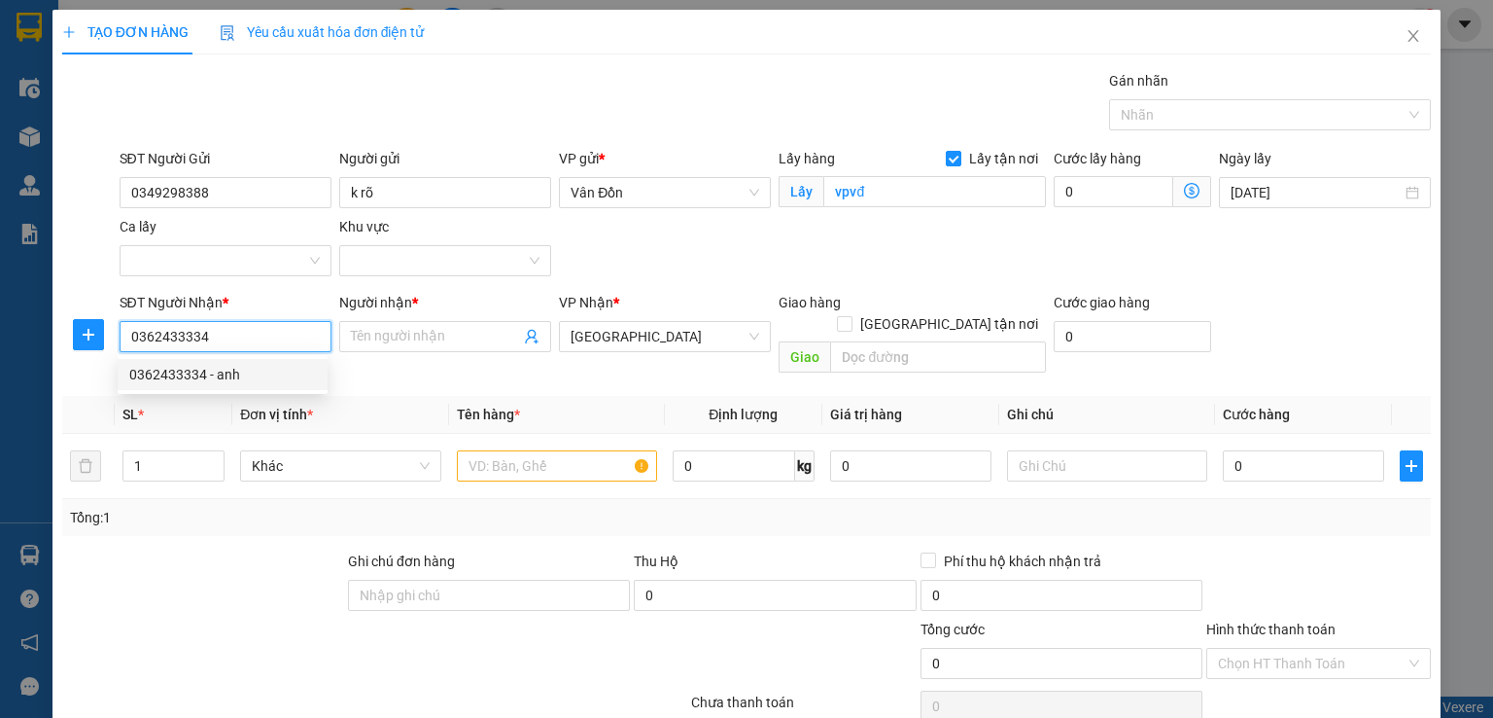
click at [258, 385] on div "0362433334 - anh" at bounding box center [223, 374] width 210 height 31
type input "anh"
type input "[PERSON_NAME]"
type input "0362433334"
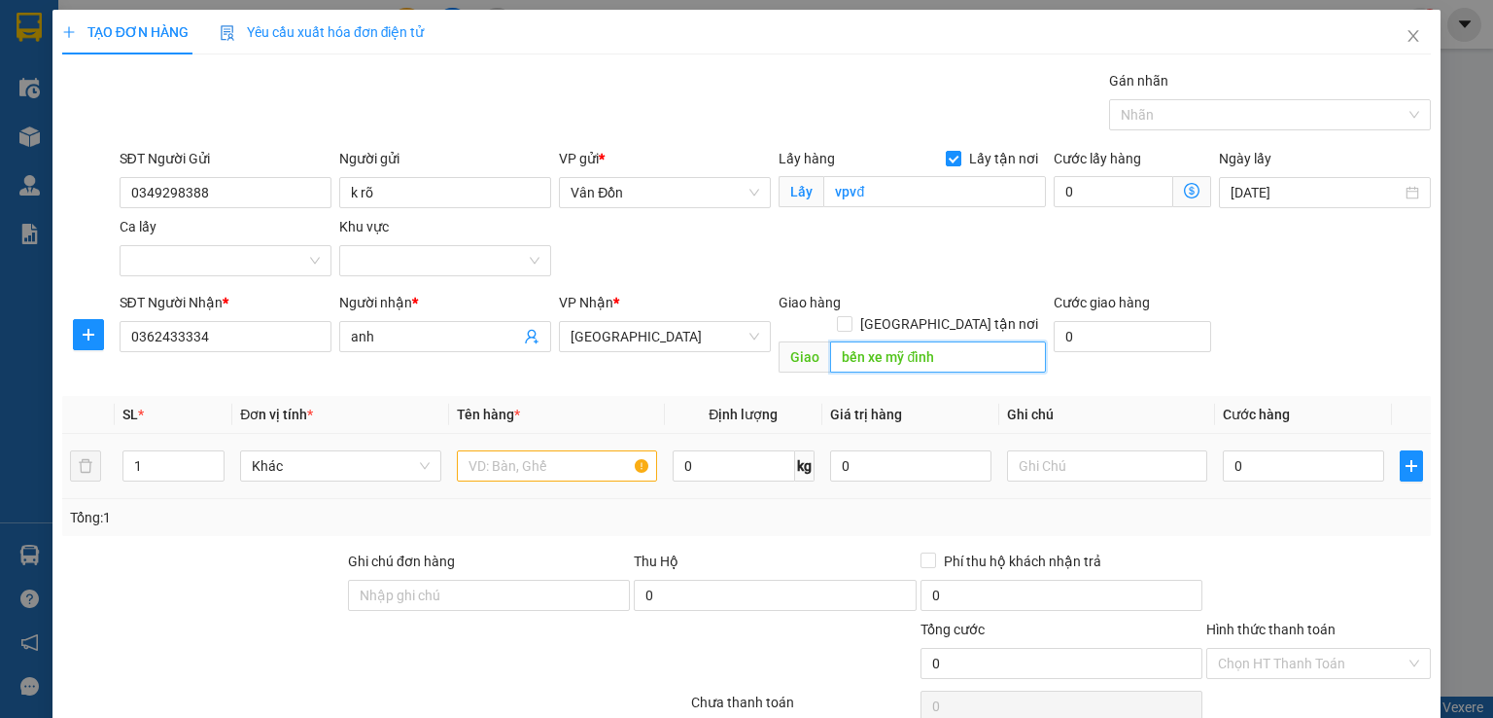
type input "bến xe mỹ đình"
click at [618, 450] on input "text" at bounding box center [557, 465] width 200 height 31
type input "h"
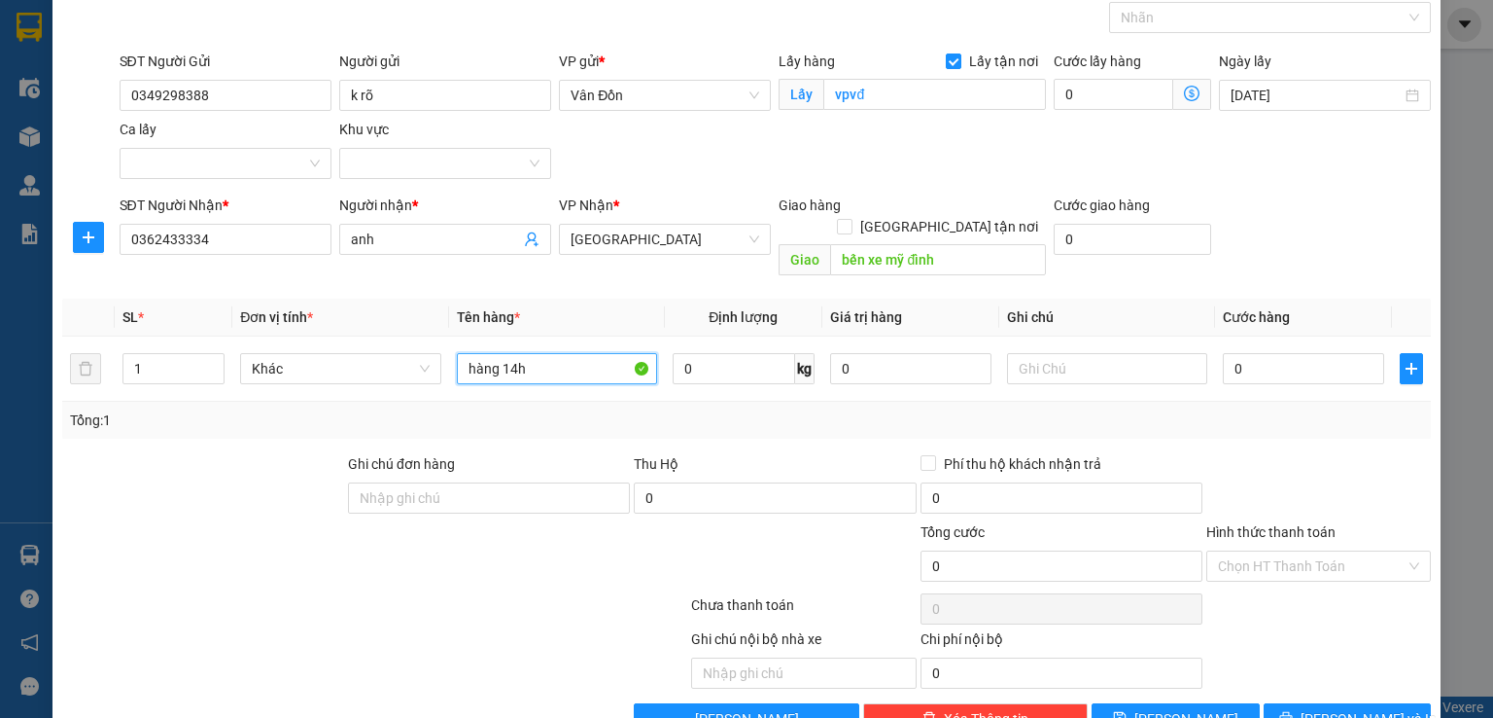
scroll to position [128, 0]
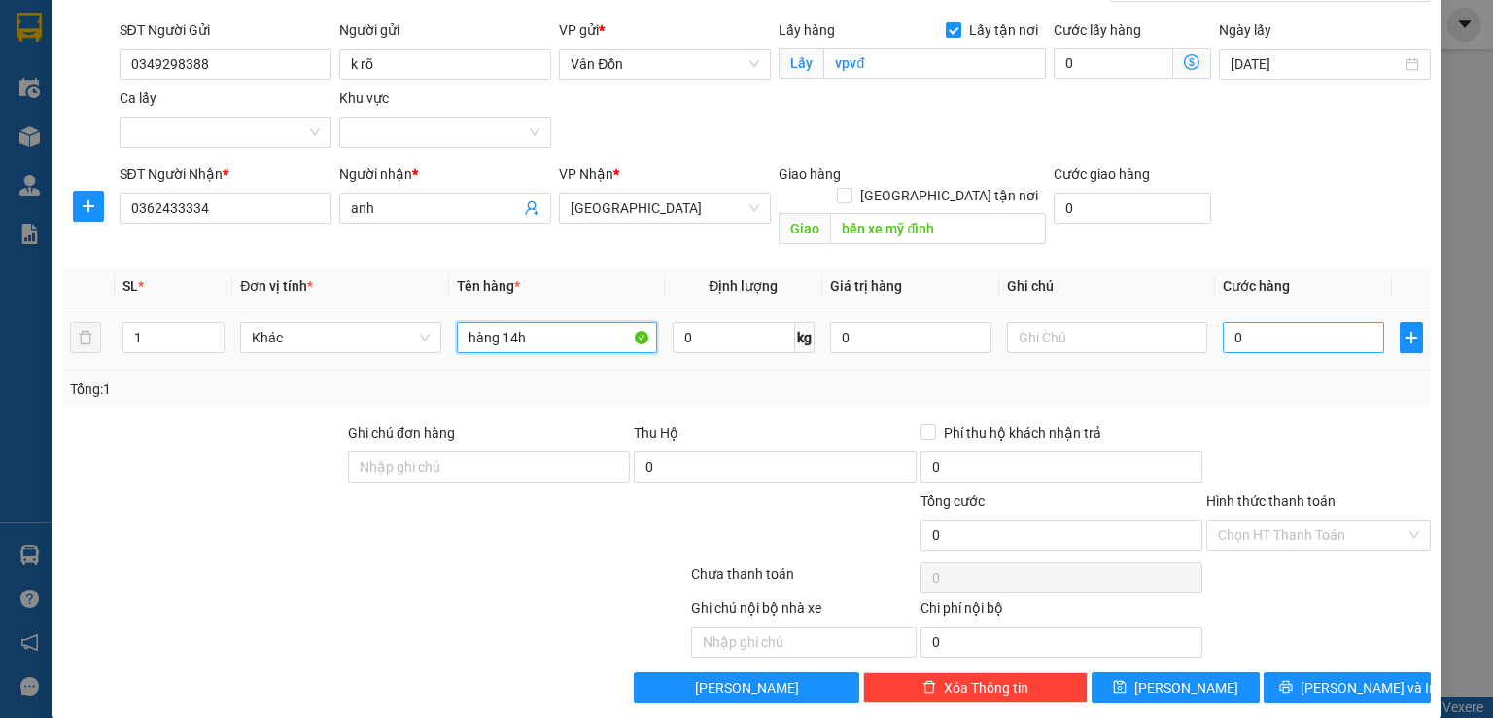
type input "hàng 14h"
click at [1289, 322] on input "0" at bounding box center [1303, 337] width 161 height 31
type input "7"
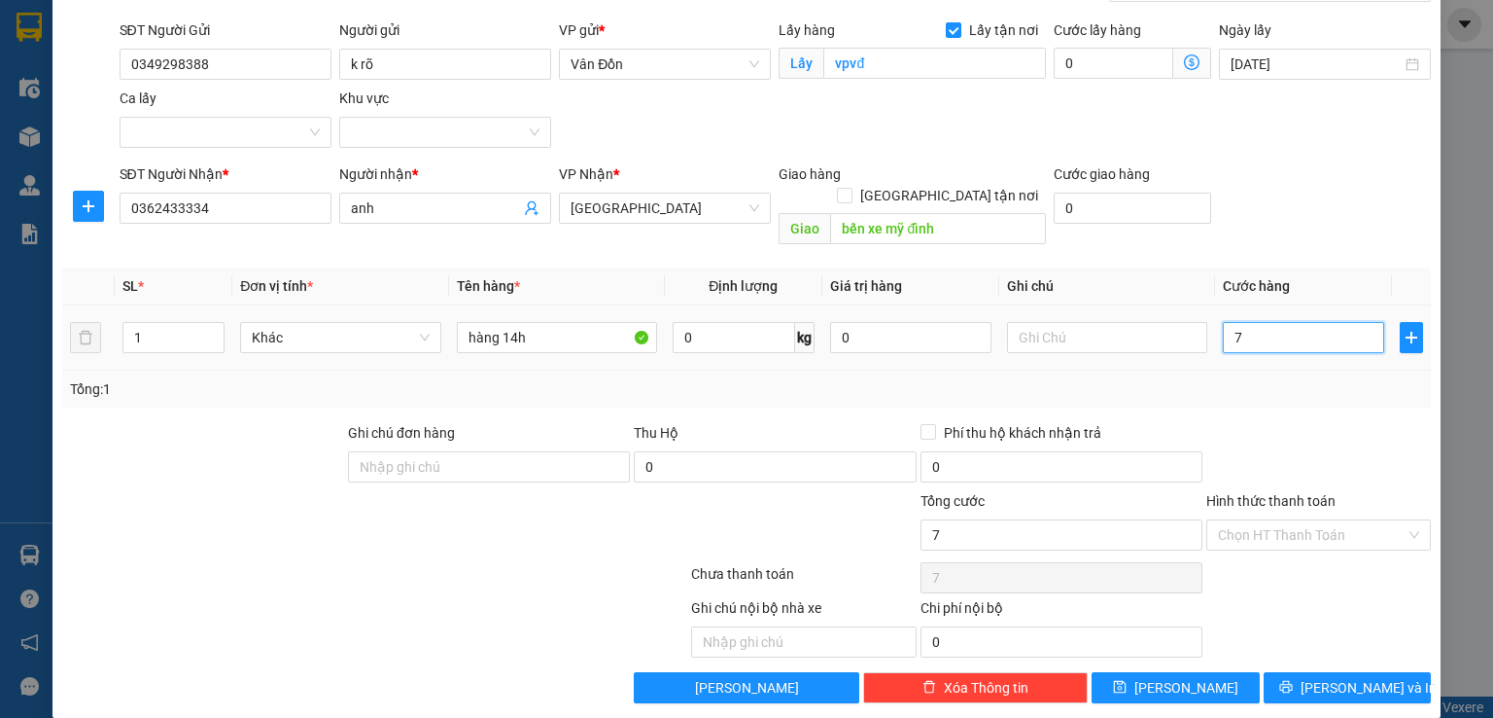
type input "70"
type input "70.000"
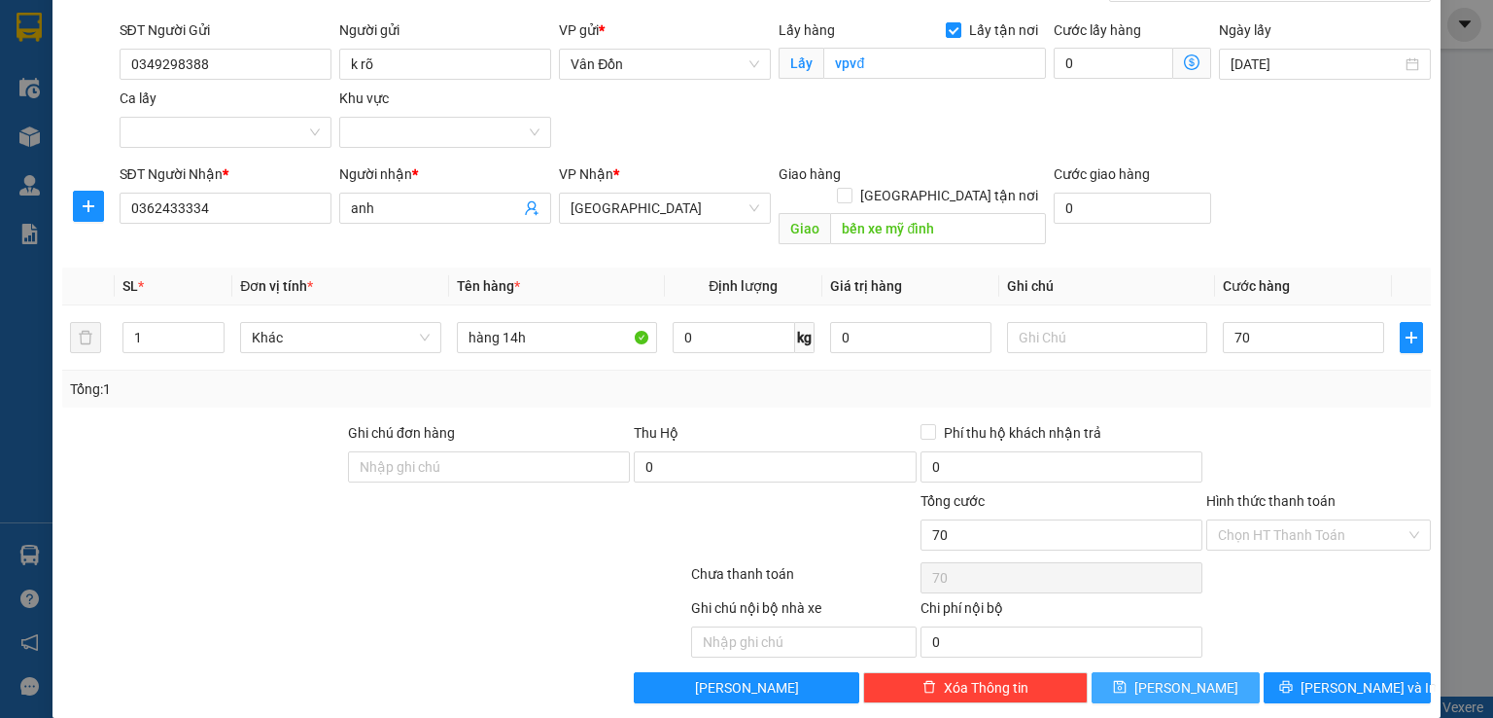
type input "70.000"
click at [1181, 677] on span "[PERSON_NAME]" at bounding box center [1187, 687] width 104 height 21
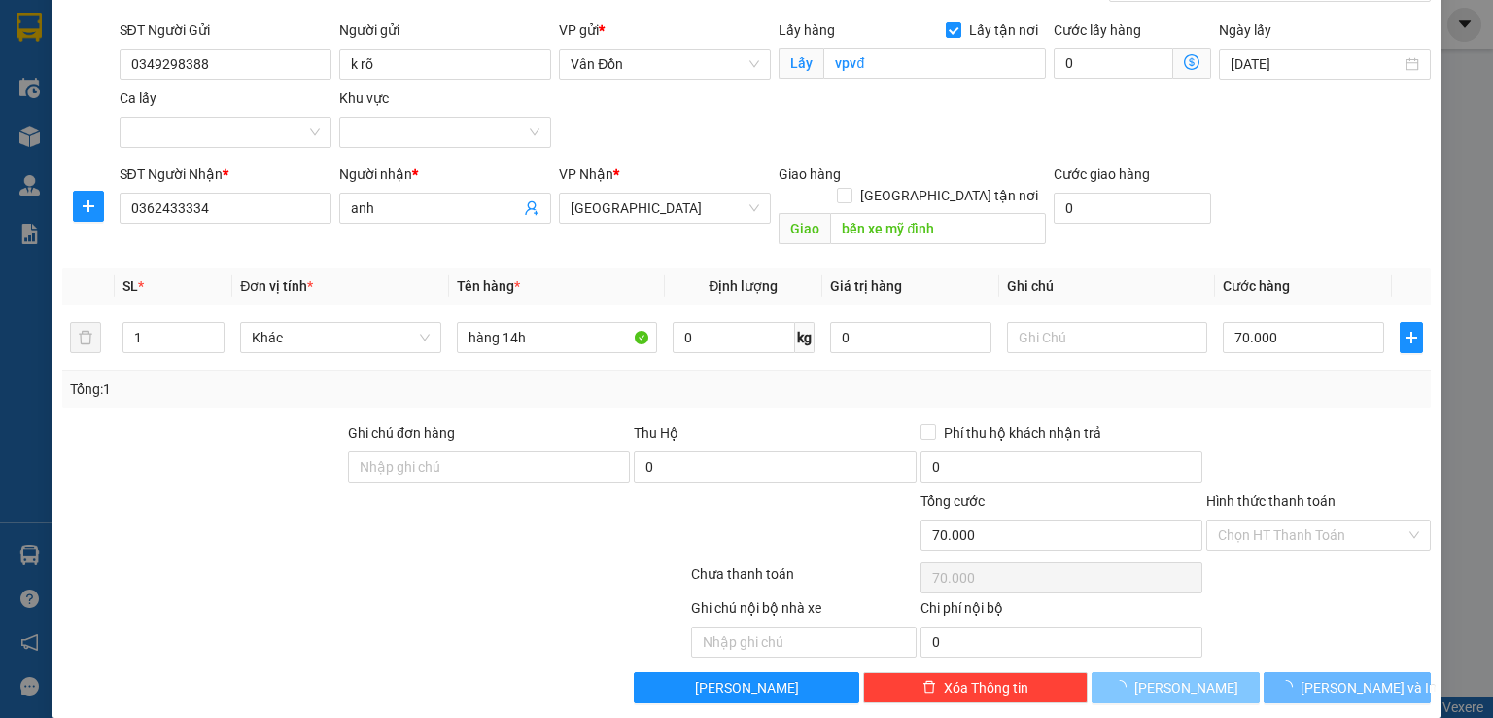
checkbox input "false"
type input "0"
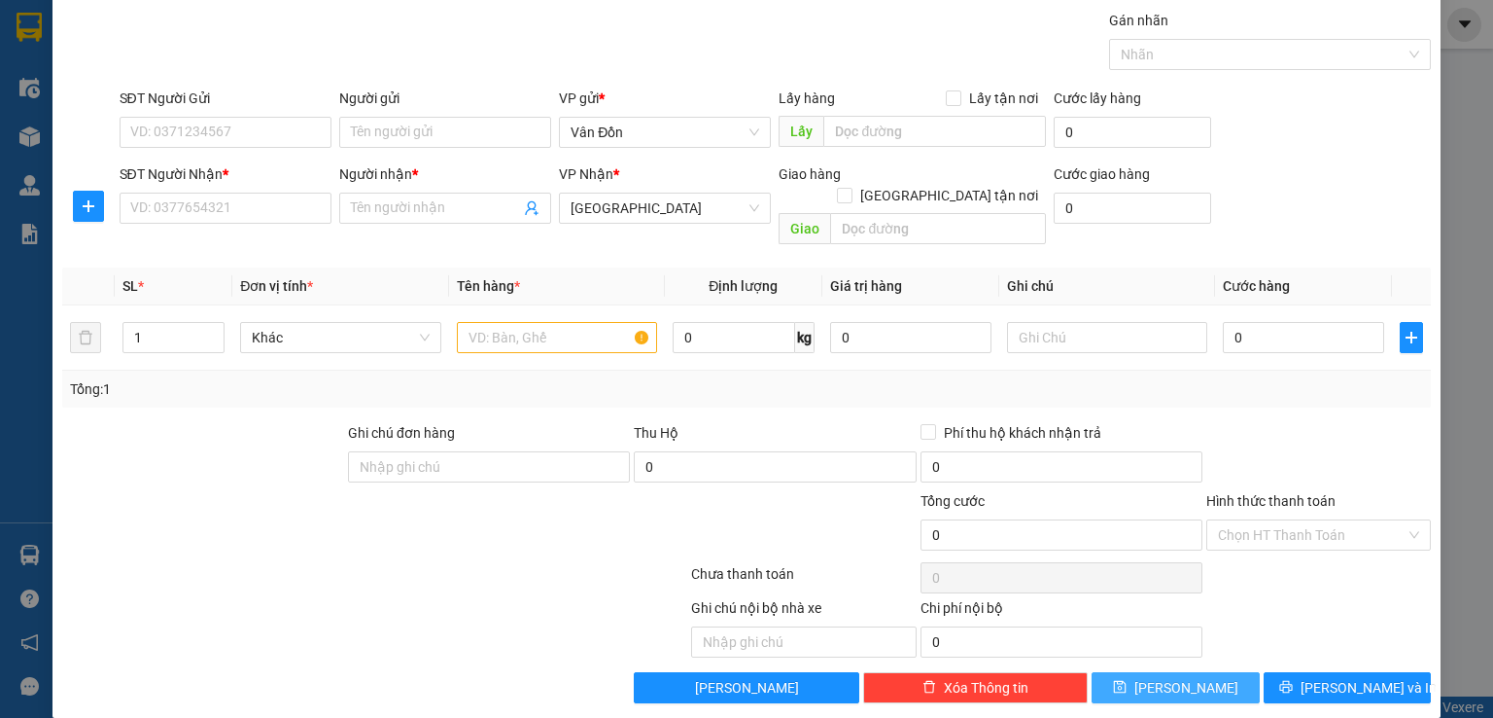
scroll to position [0, 0]
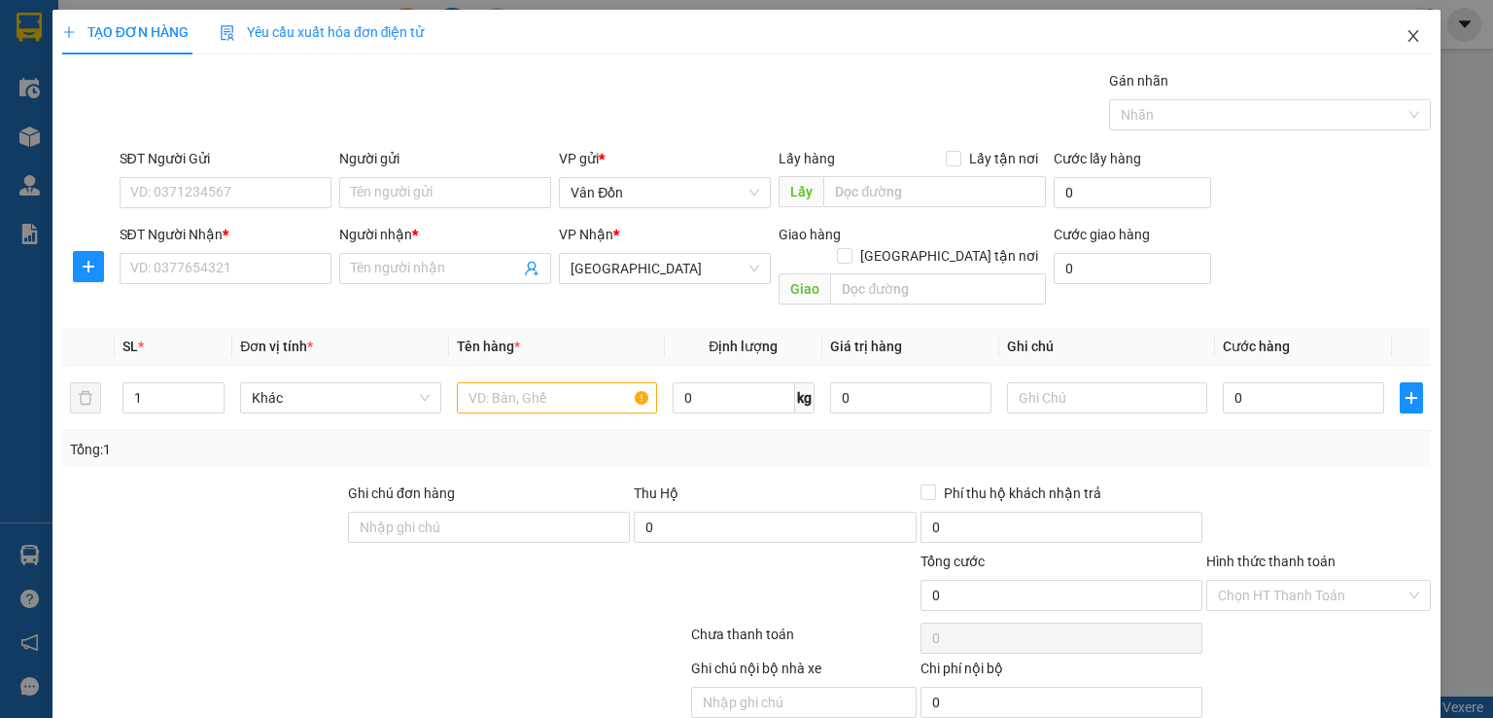
click at [1406, 34] on icon "close" at bounding box center [1414, 36] width 16 height 16
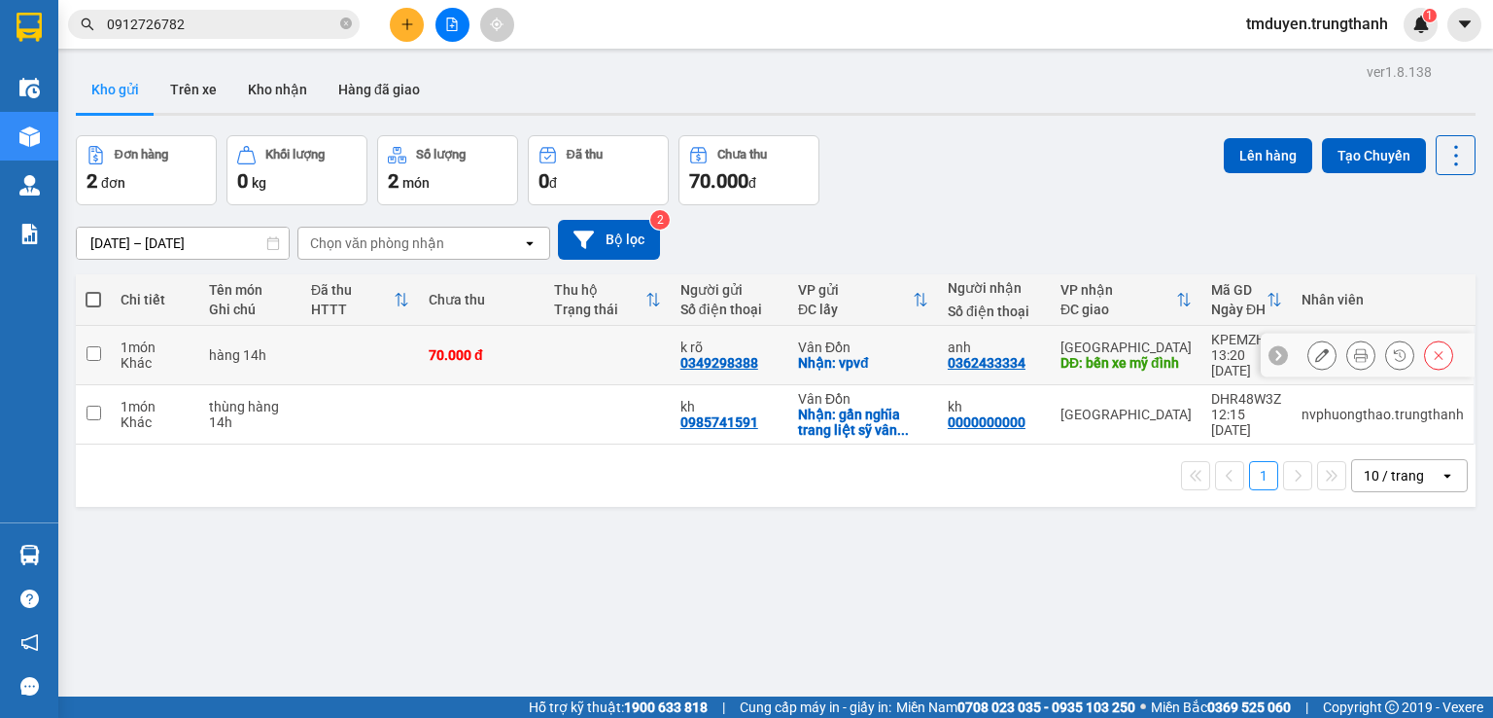
click at [93, 352] on input "checkbox" at bounding box center [94, 353] width 15 height 15
checkbox input "true"
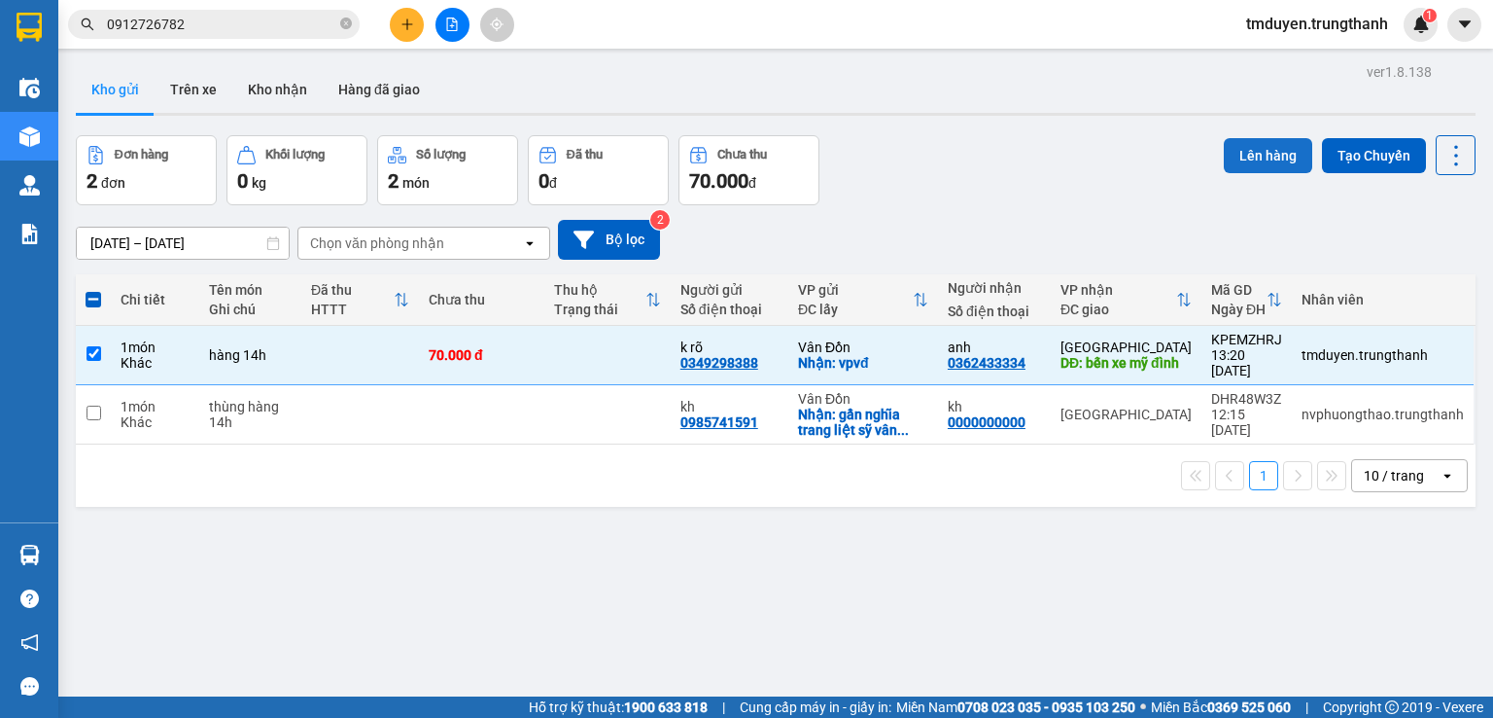
click at [1255, 148] on button "Lên hàng" at bounding box center [1268, 155] width 88 height 35
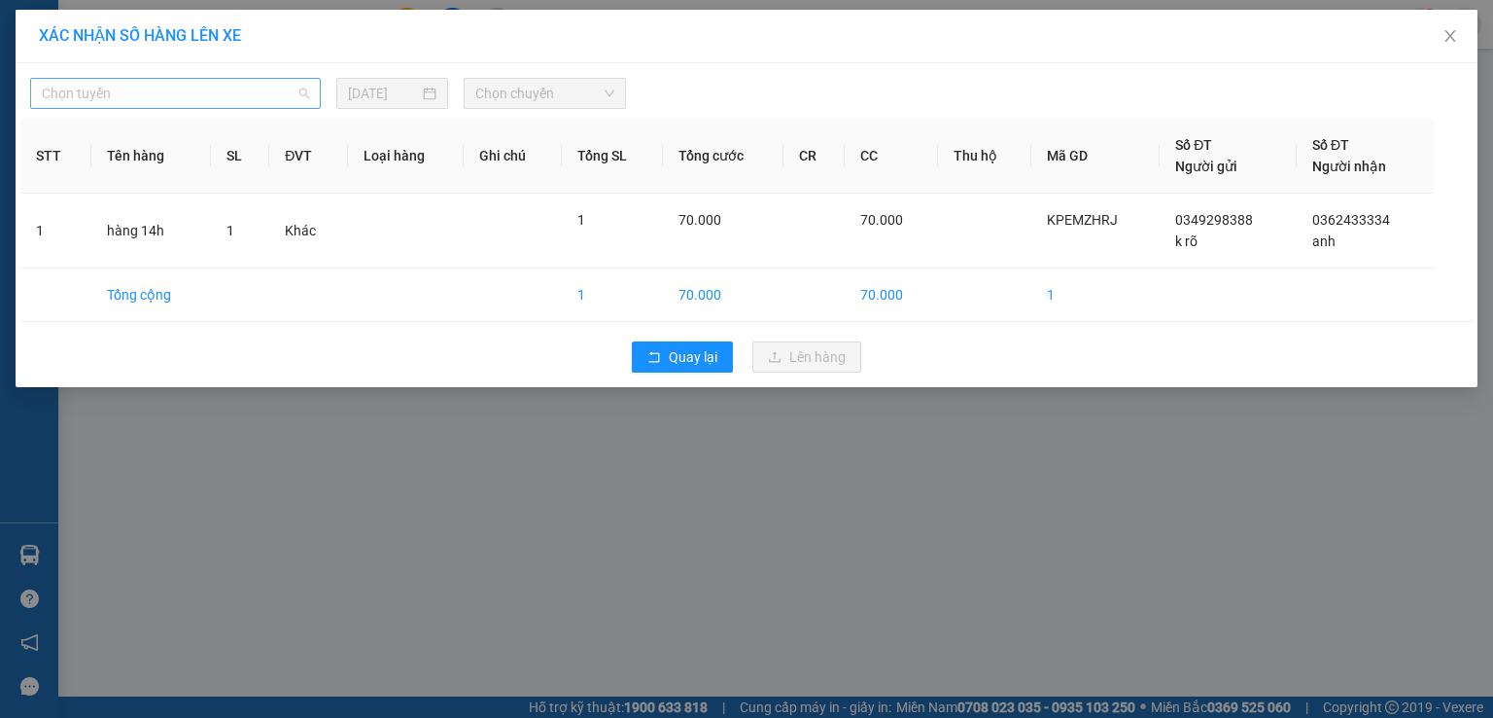
click at [280, 98] on span "Chọn tuyến" at bounding box center [175, 93] width 267 height 29
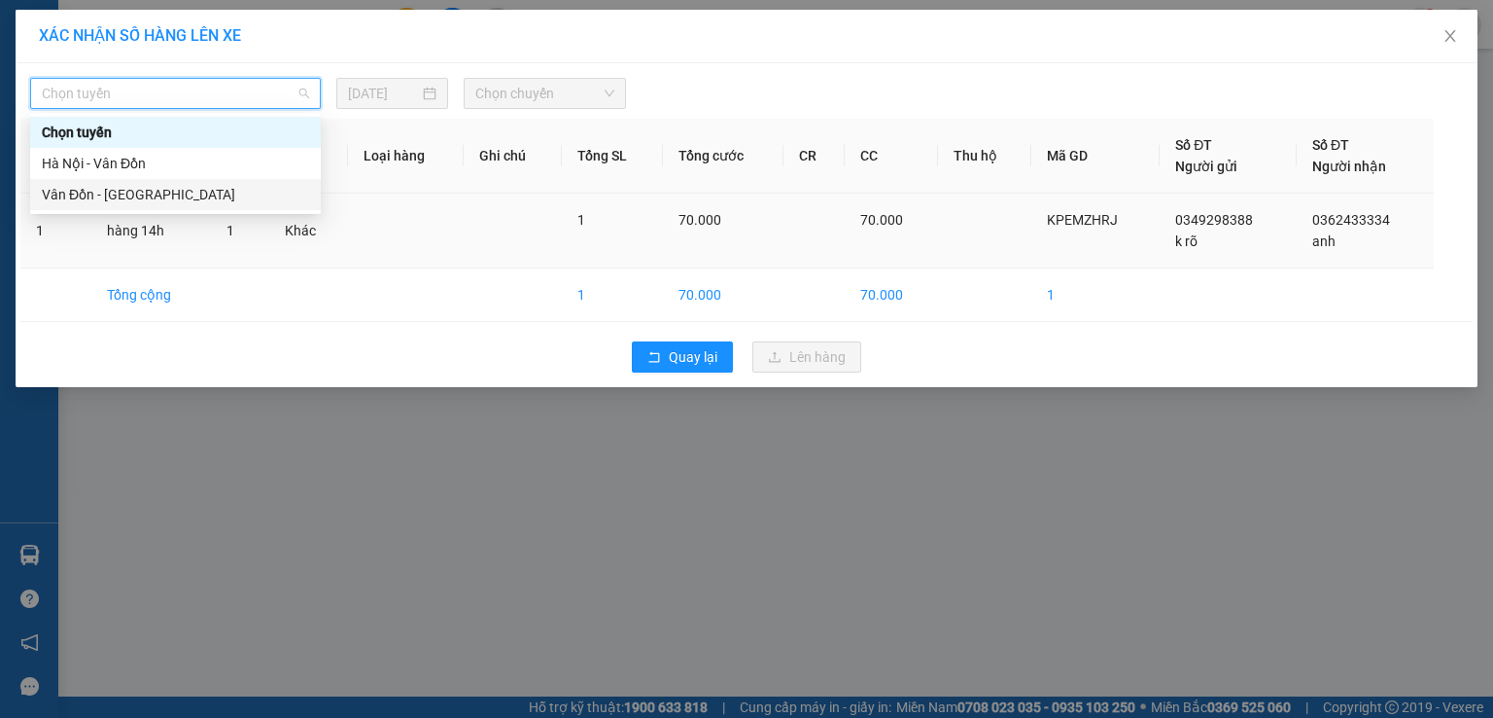
click at [205, 193] on div "Vân Đồn - [GEOGRAPHIC_DATA]" at bounding box center [175, 194] width 267 height 21
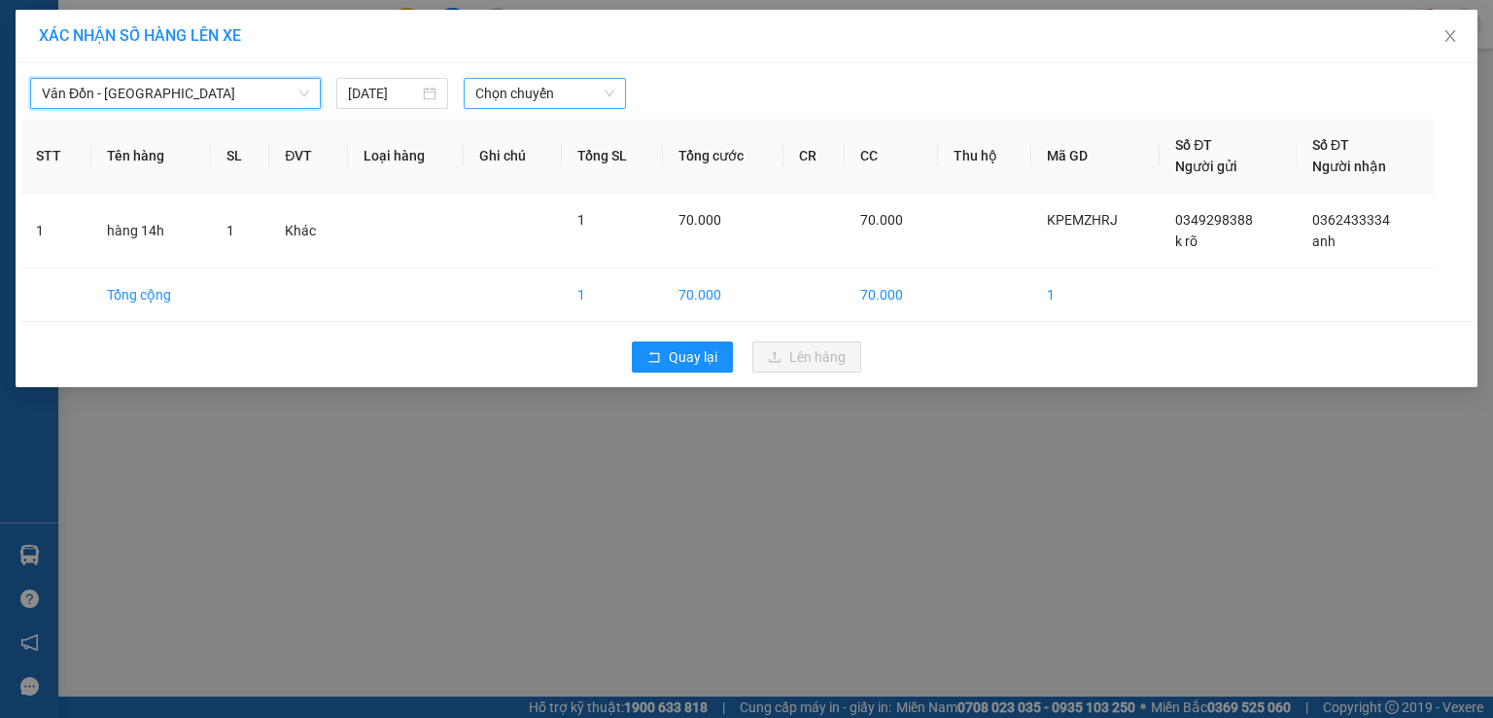
click at [476, 87] on span "Chọn chuyến" at bounding box center [545, 93] width 140 height 29
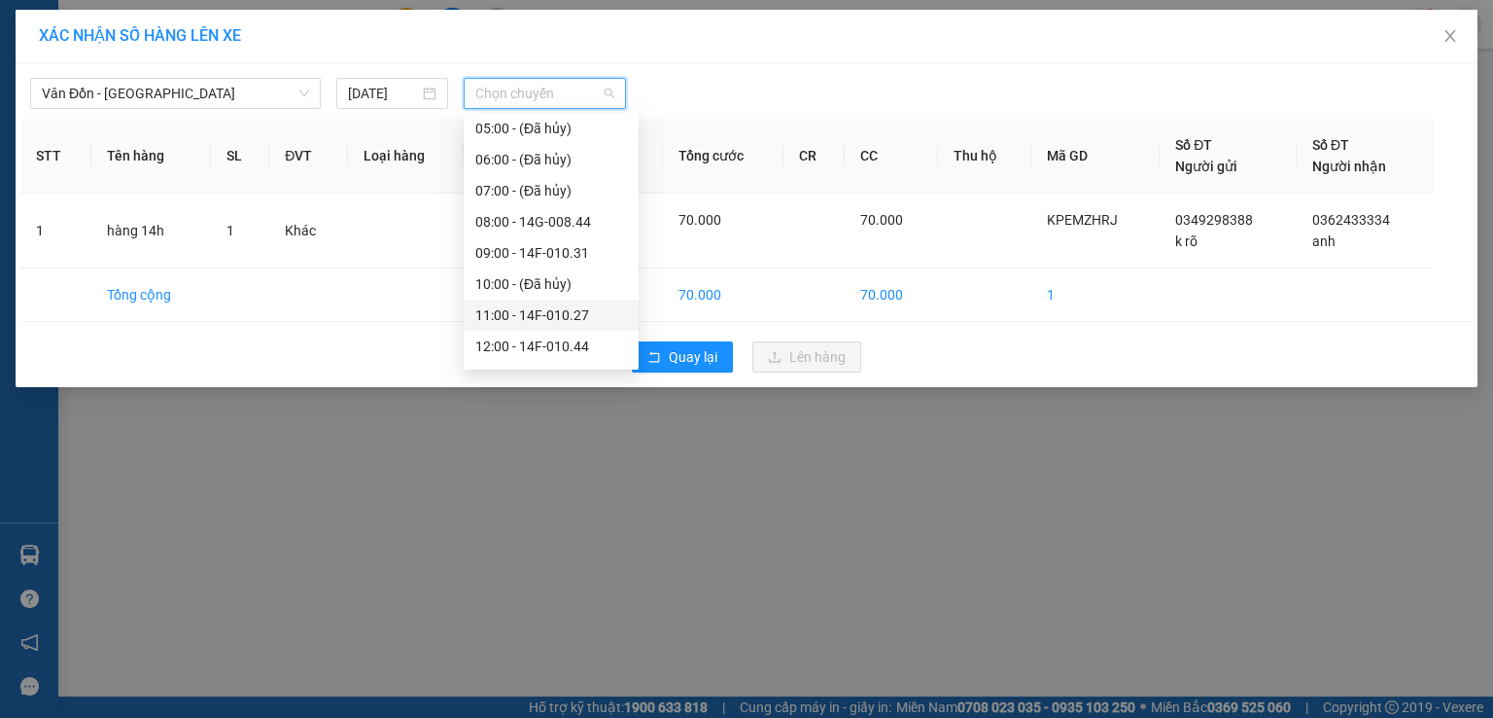
scroll to position [161, 0]
click at [512, 348] on div "14:00 - 14F-010.11" at bounding box center [551, 343] width 152 height 21
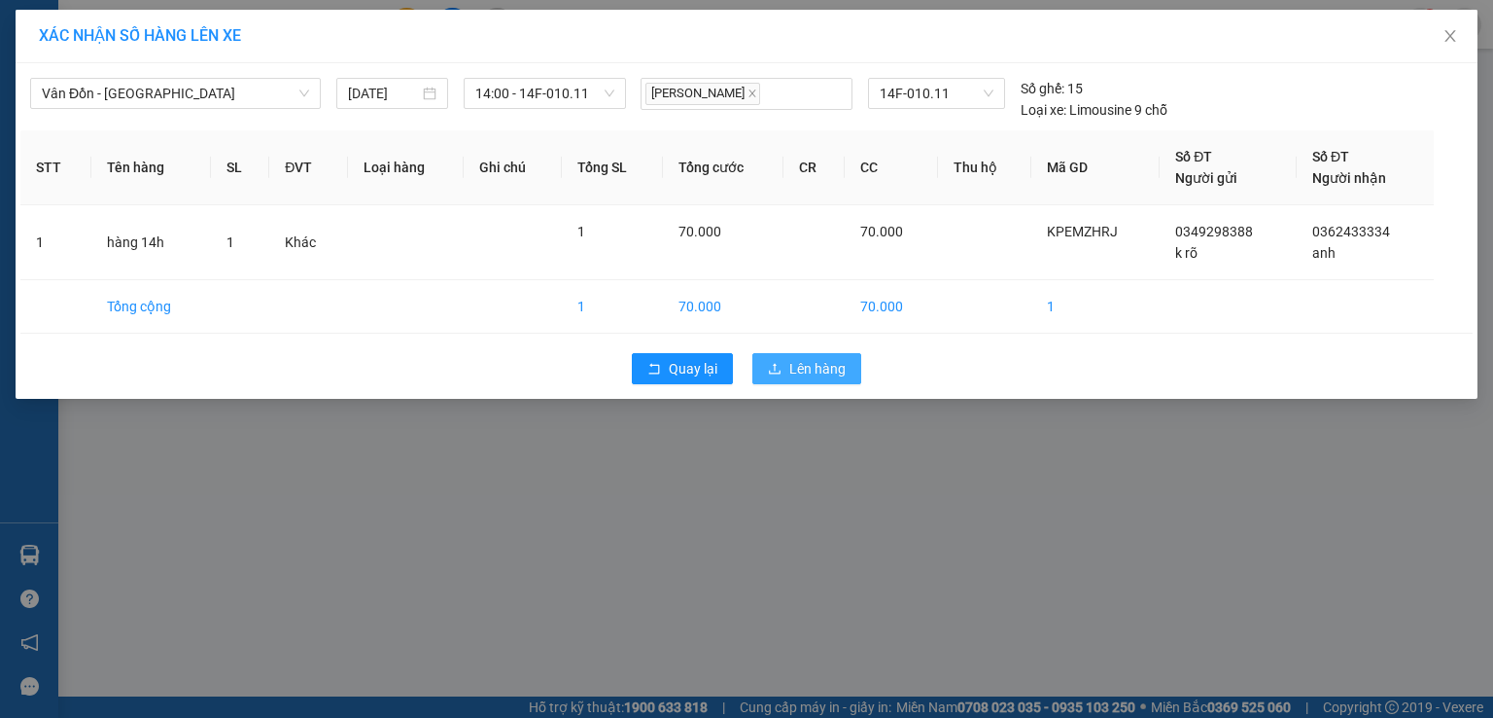
click at [823, 358] on span "Lên hàng" at bounding box center [818, 368] width 56 height 21
